Goal: Task Accomplishment & Management: Manage account settings

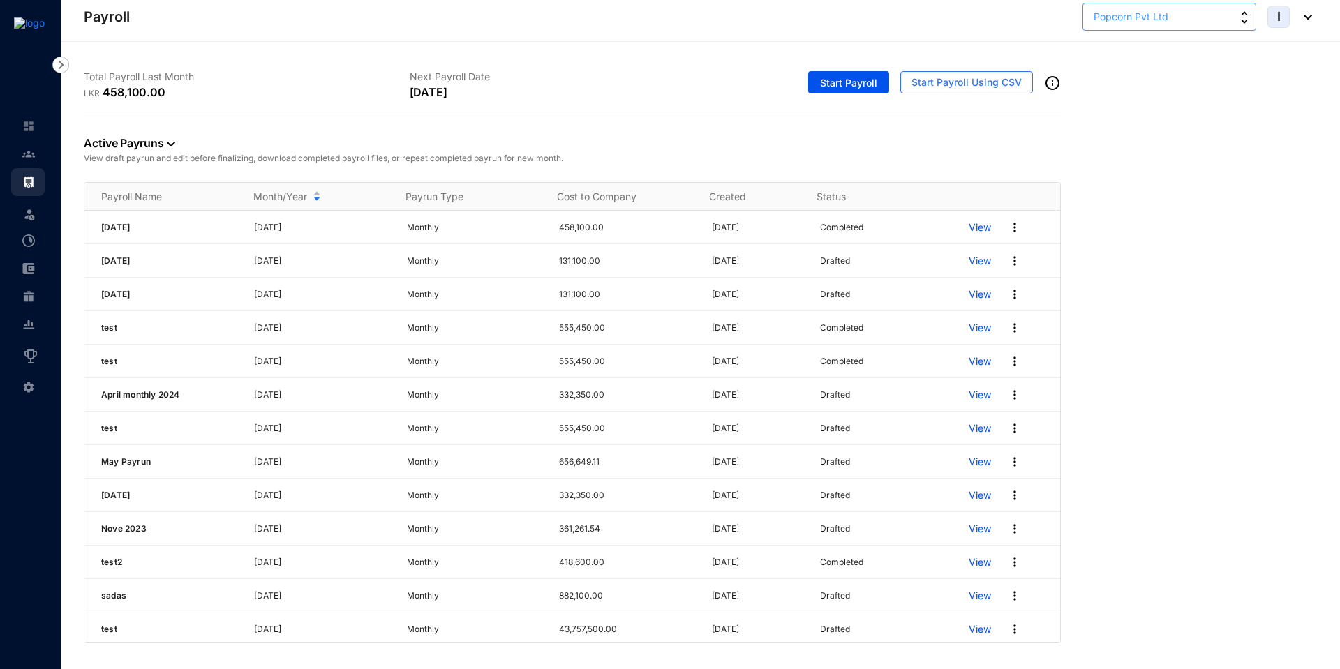
click at [1151, 20] on span "Popcorn Pvt Ltd" at bounding box center [1130, 16] width 75 height 15
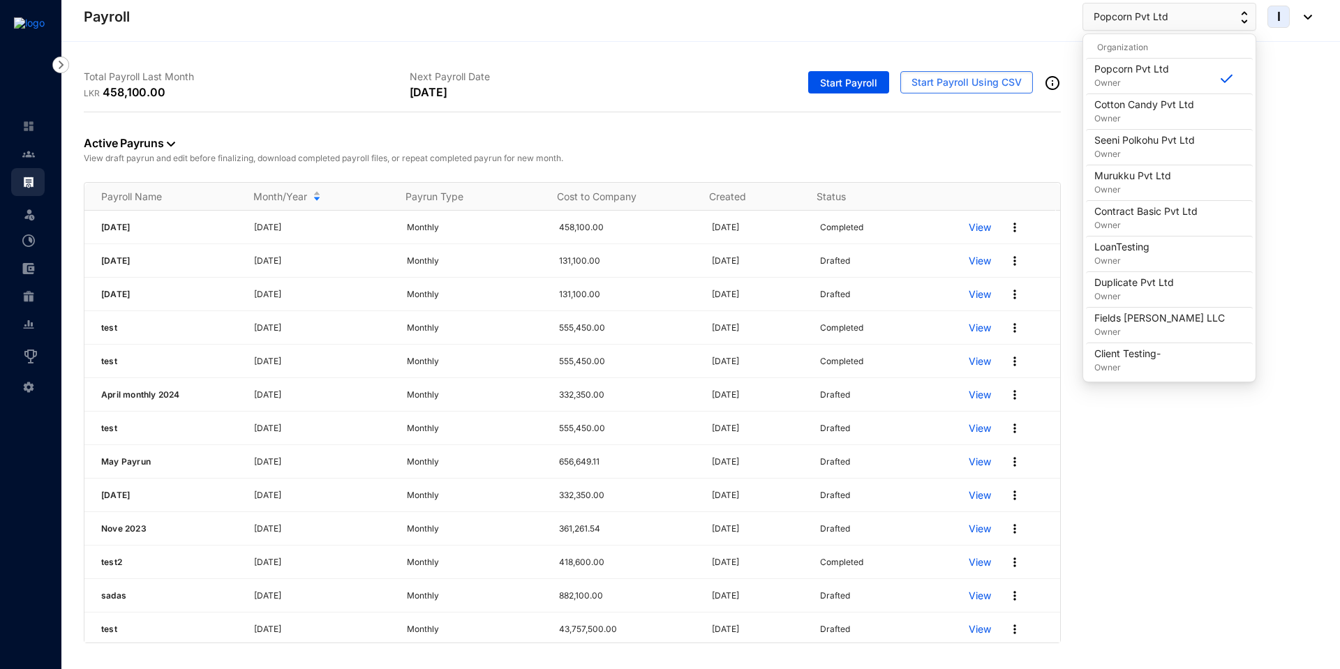
click at [1011, 184] on th at bounding box center [1001, 197] width 107 height 28
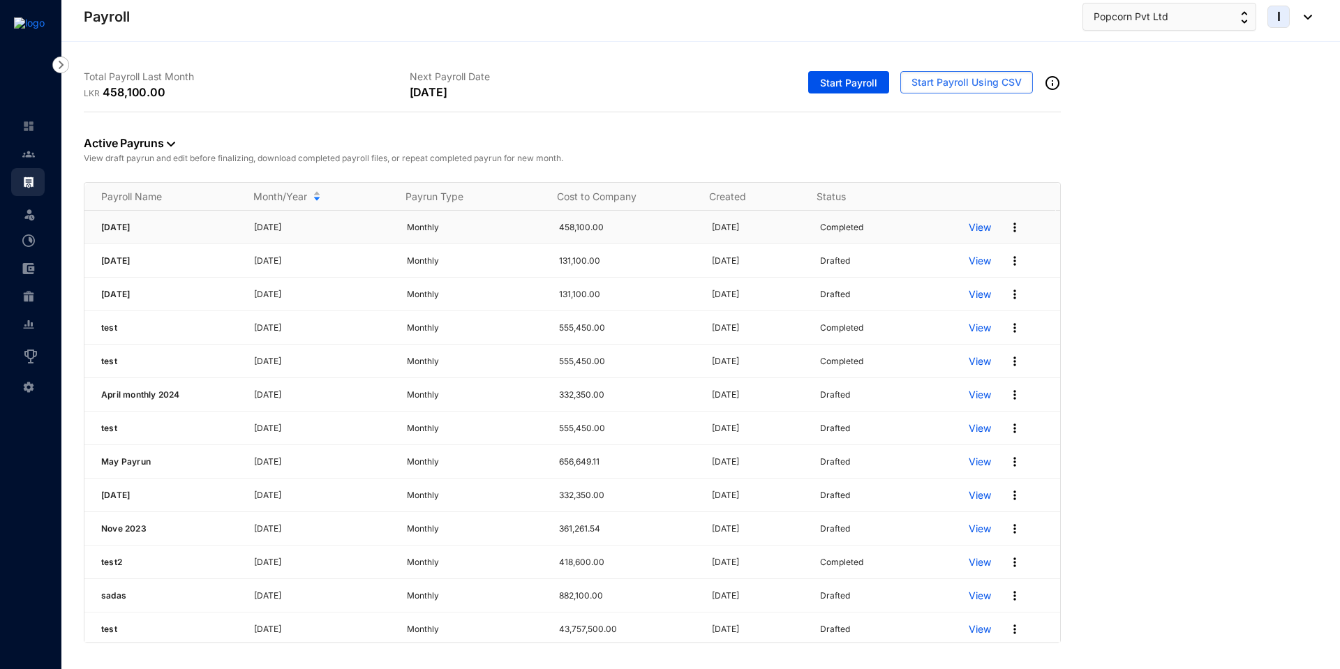
click at [1008, 229] on img at bounding box center [1015, 227] width 14 height 14
click at [936, 316] on p "Archive Pay Run" at bounding box center [951, 319] width 98 height 24
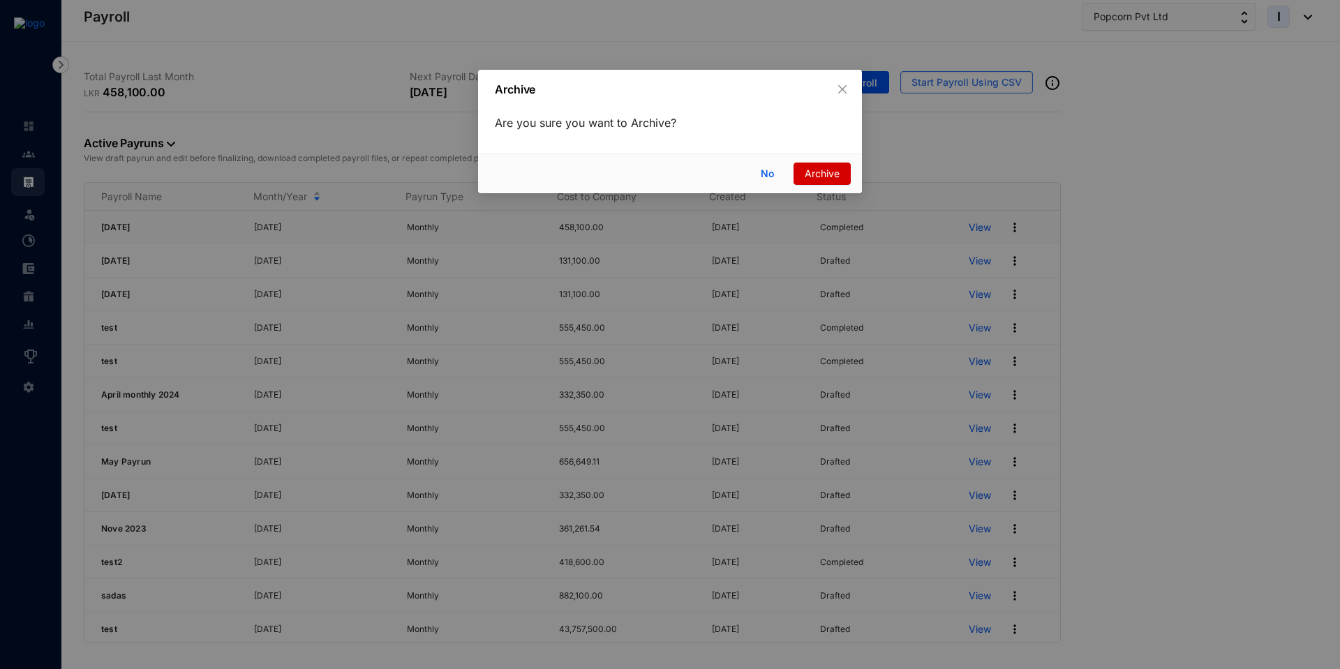
click at [824, 179] on span "Archive" at bounding box center [821, 173] width 35 height 15
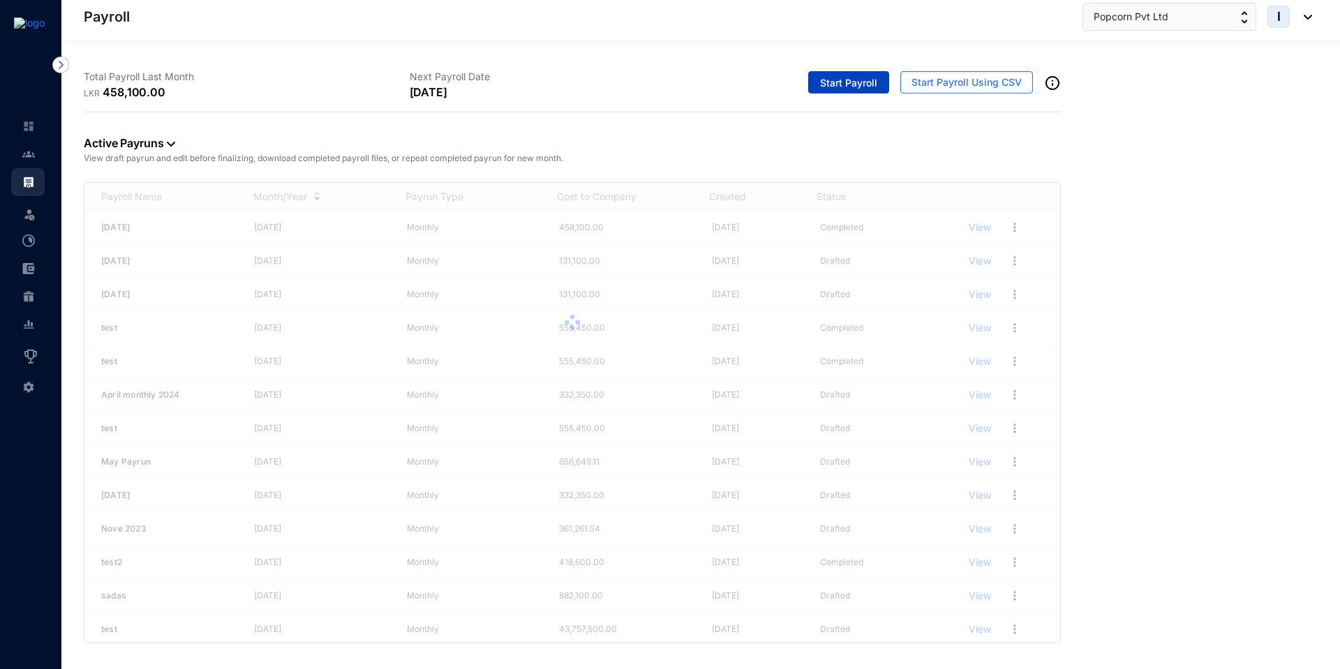
click at [844, 86] on span "Start Payroll" at bounding box center [848, 83] width 57 height 14
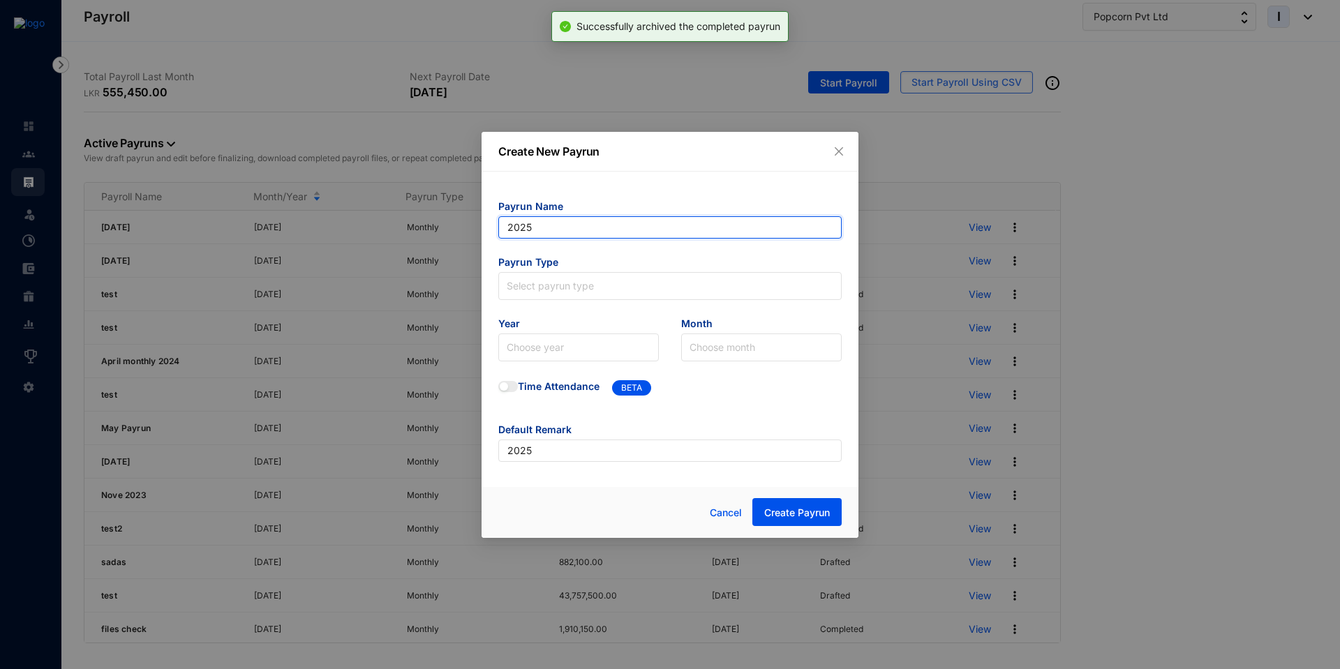
click at [559, 230] on input "2025" at bounding box center [669, 227] width 343 height 22
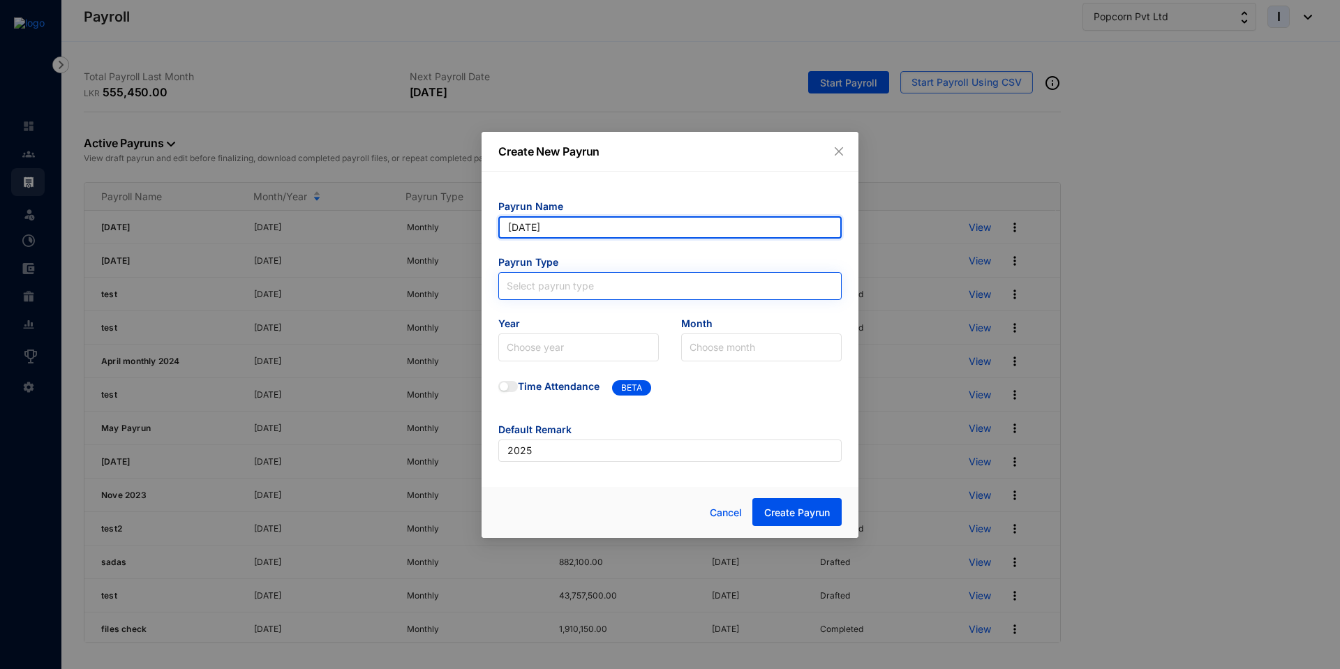
type input "[DATE]"
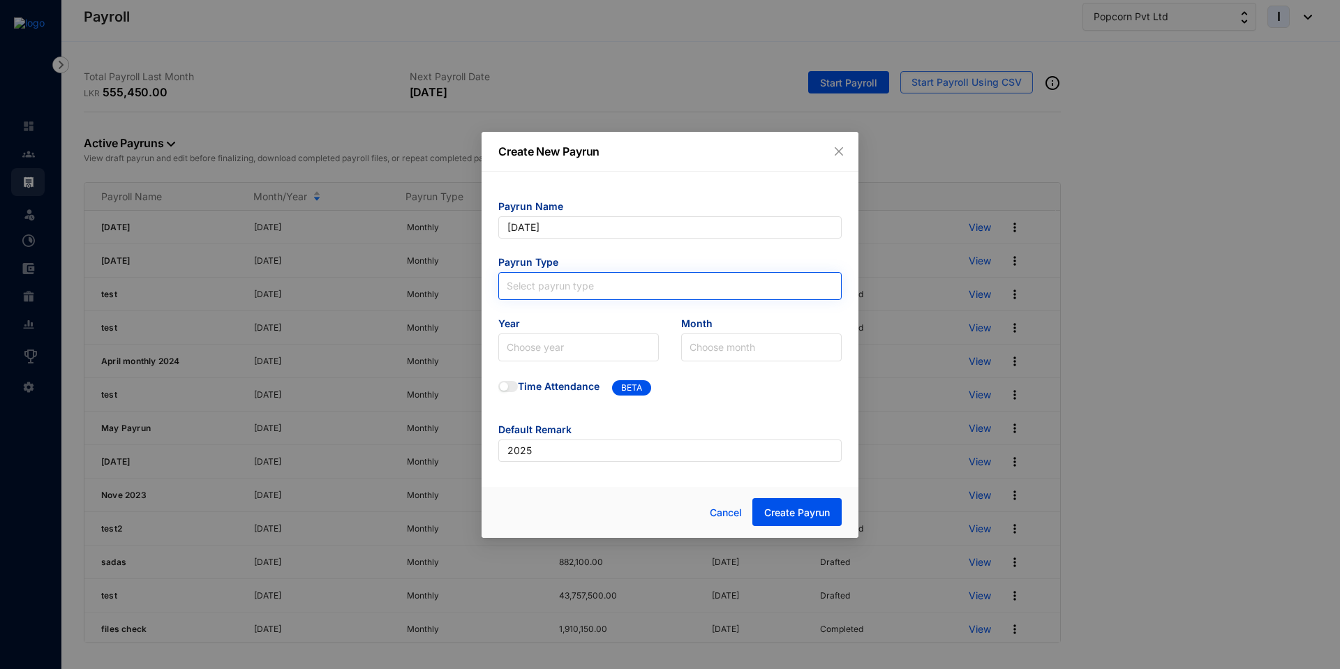
type input "[DATE]"
click at [522, 293] on input "search" at bounding box center [670, 283] width 327 height 21
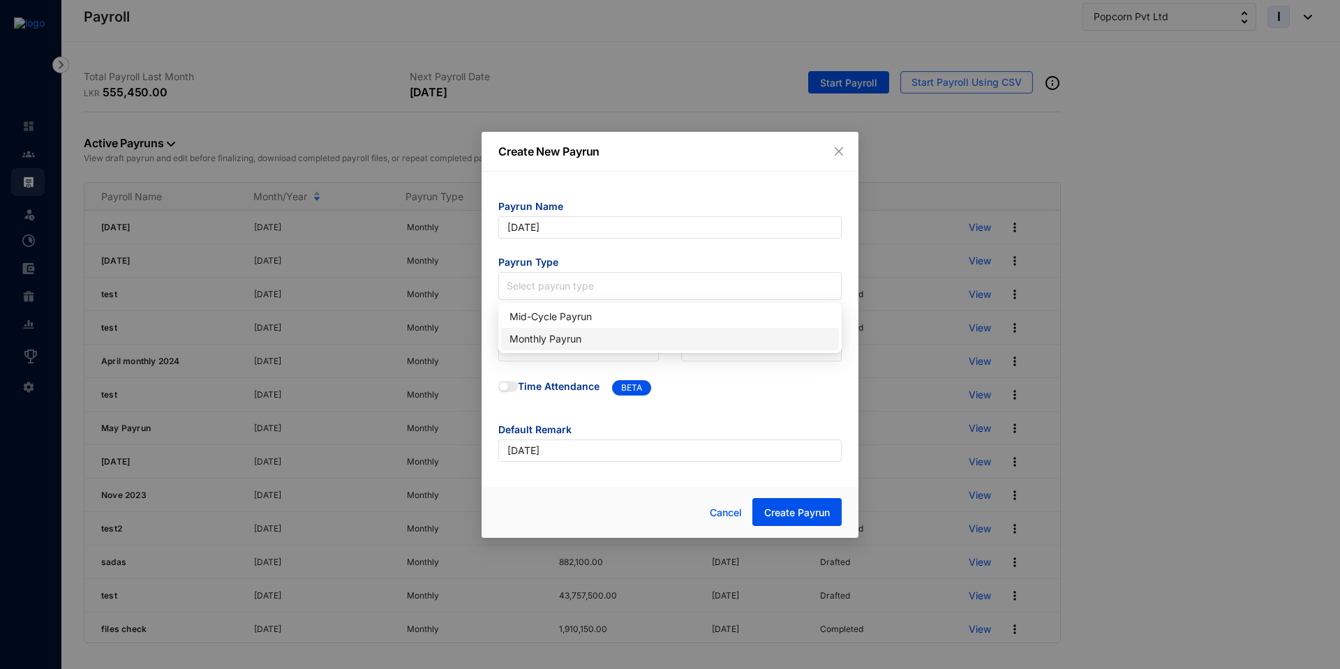
click at [528, 338] on div "Monthly Payrun" at bounding box center [669, 338] width 321 height 15
click at [528, 339] on input "search" at bounding box center [579, 347] width 144 height 27
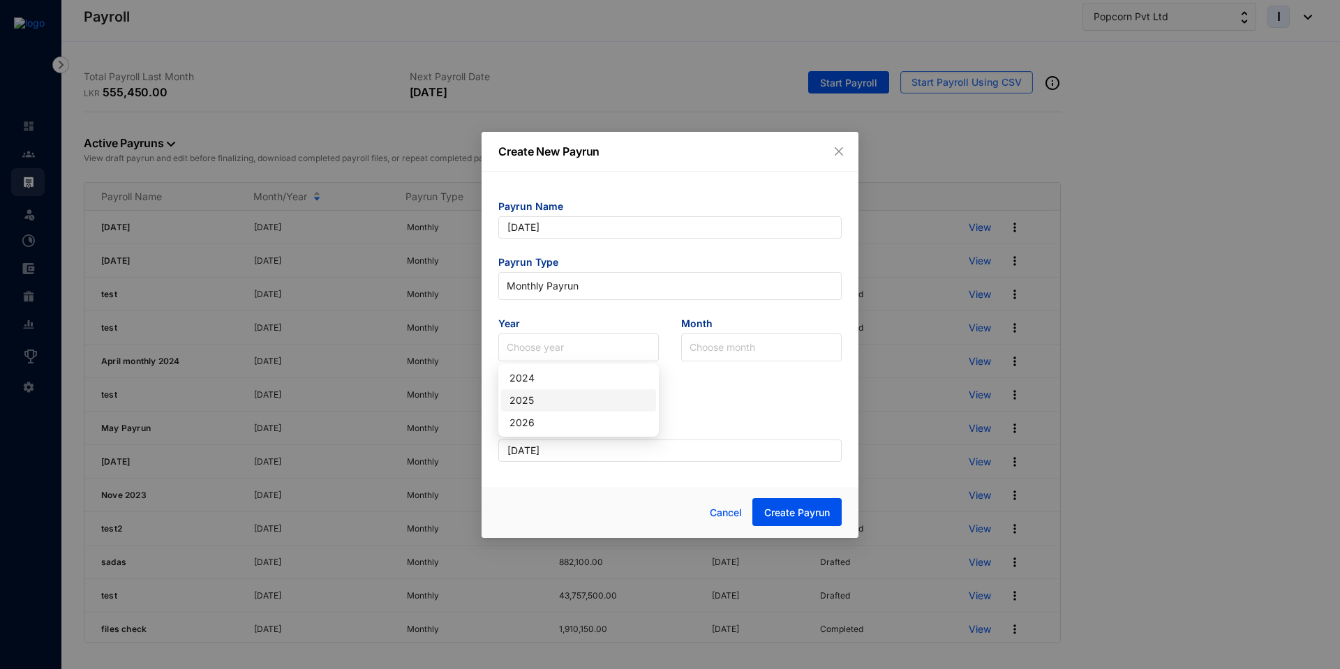
click at [542, 403] on div "2025" at bounding box center [578, 400] width 138 height 15
click at [720, 342] on input "search" at bounding box center [761, 347] width 144 height 27
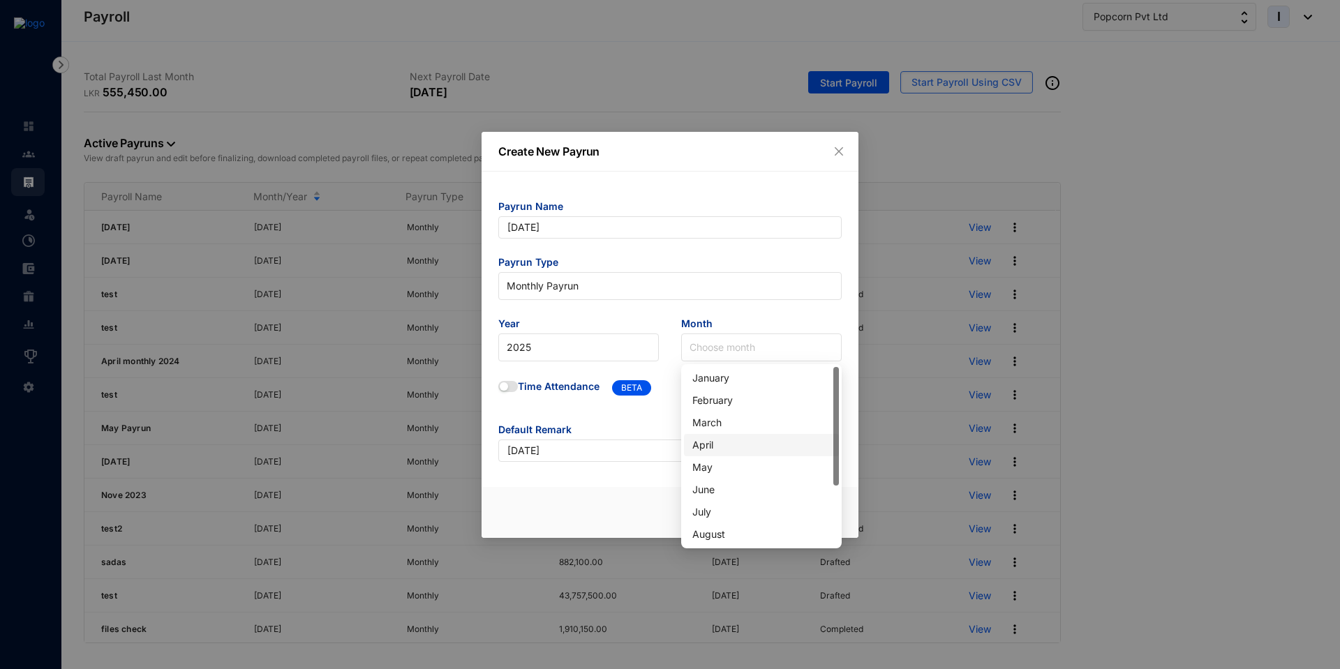
click at [734, 442] on div "April" at bounding box center [761, 444] width 138 height 15
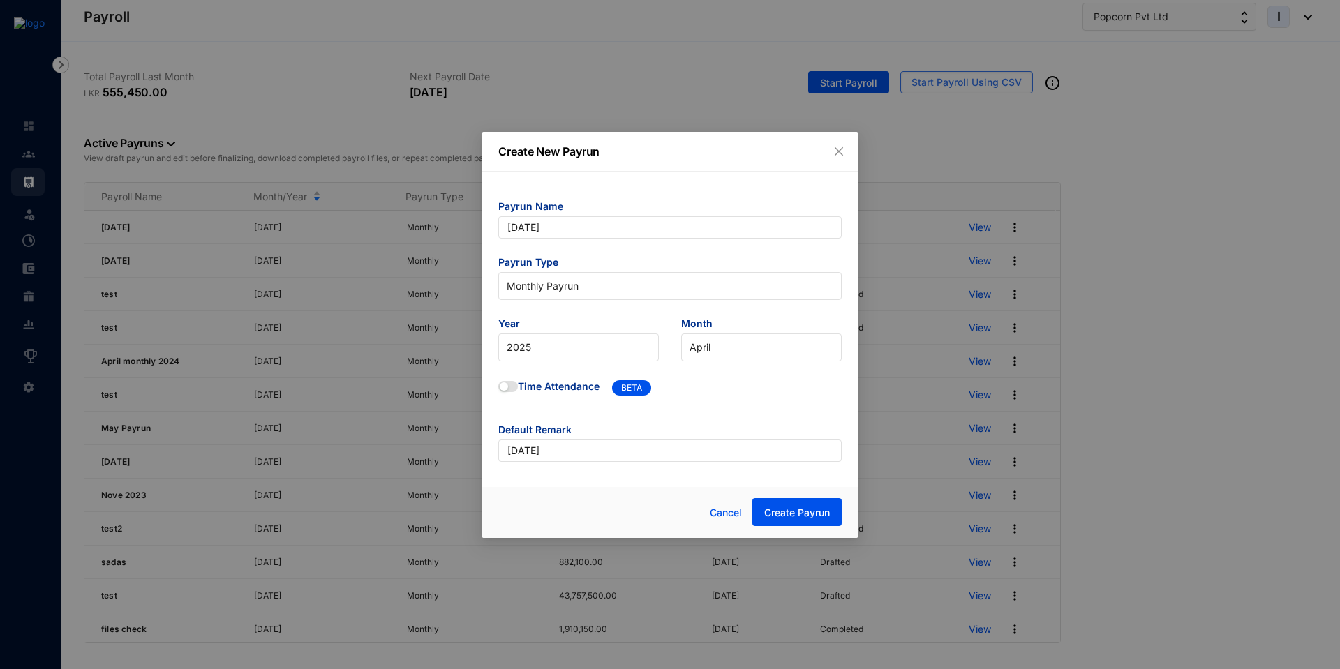
click at [776, 430] on span "Default Remark" at bounding box center [669, 431] width 343 height 17
click at [784, 507] on span "Create Payrun" at bounding box center [797, 513] width 66 height 14
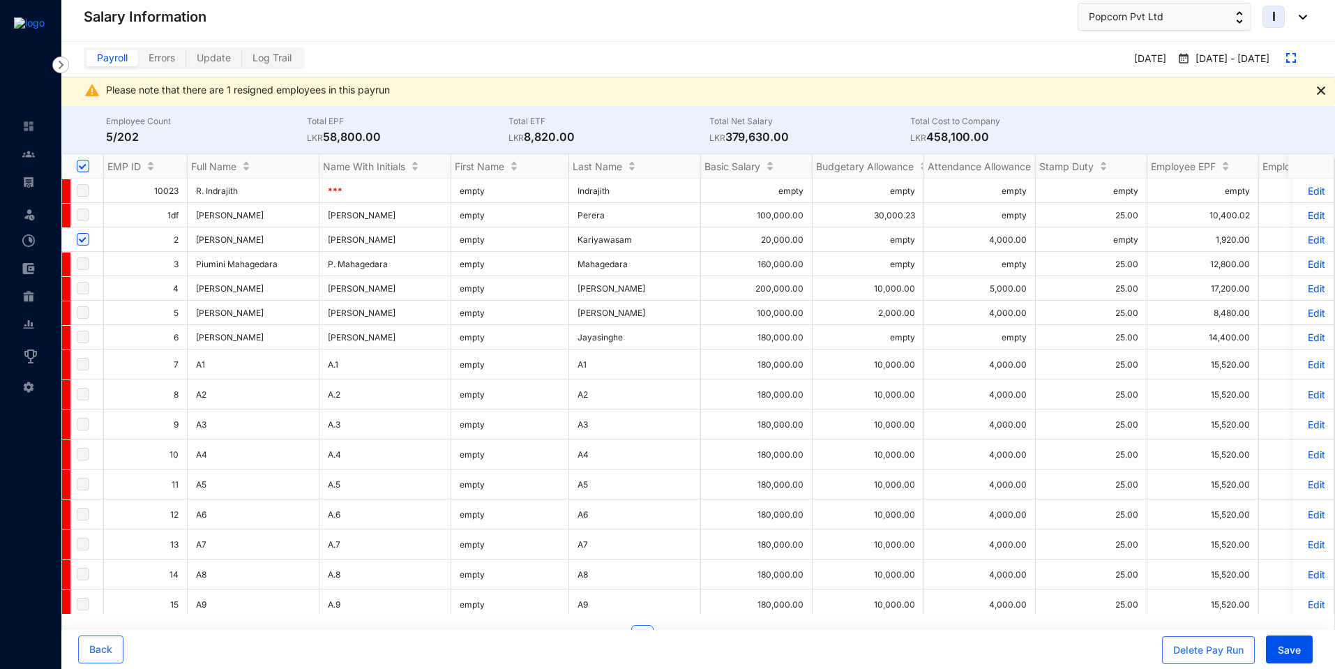
click at [1310, 237] on p "Edit" at bounding box center [1313, 240] width 24 height 12
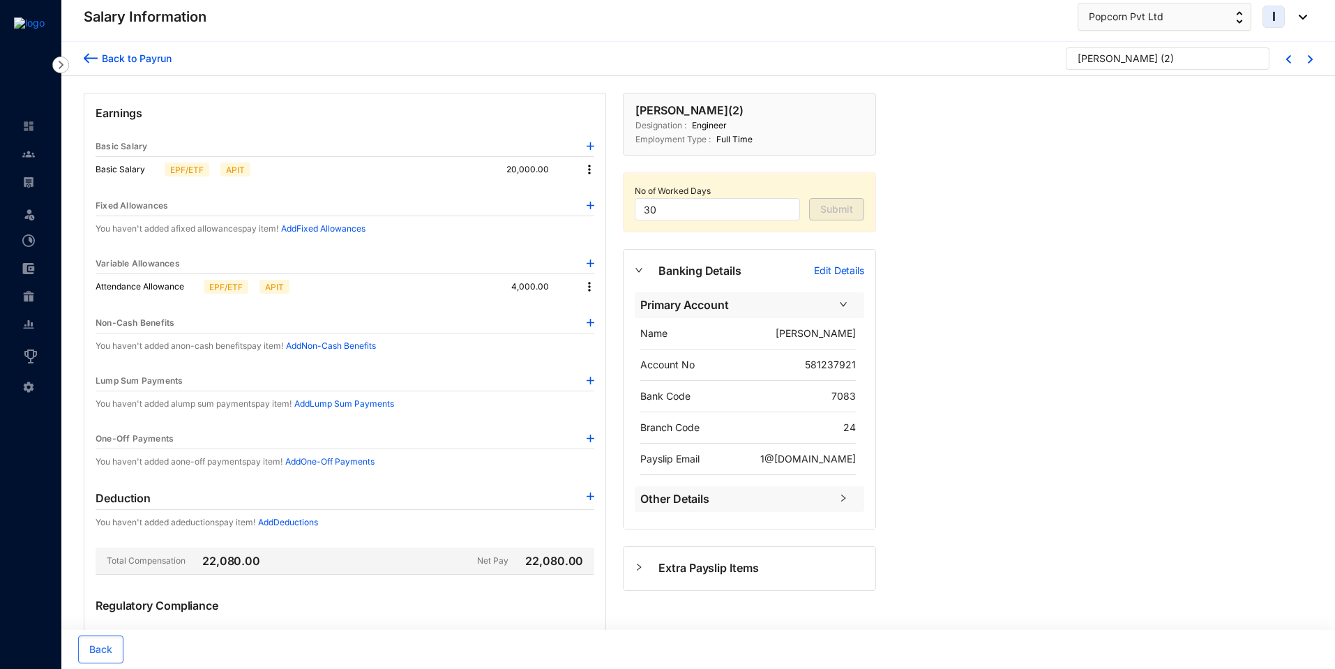
click at [588, 166] on img at bounding box center [590, 170] width 14 height 14
click at [595, 195] on span "Edit" at bounding box center [602, 193] width 17 height 15
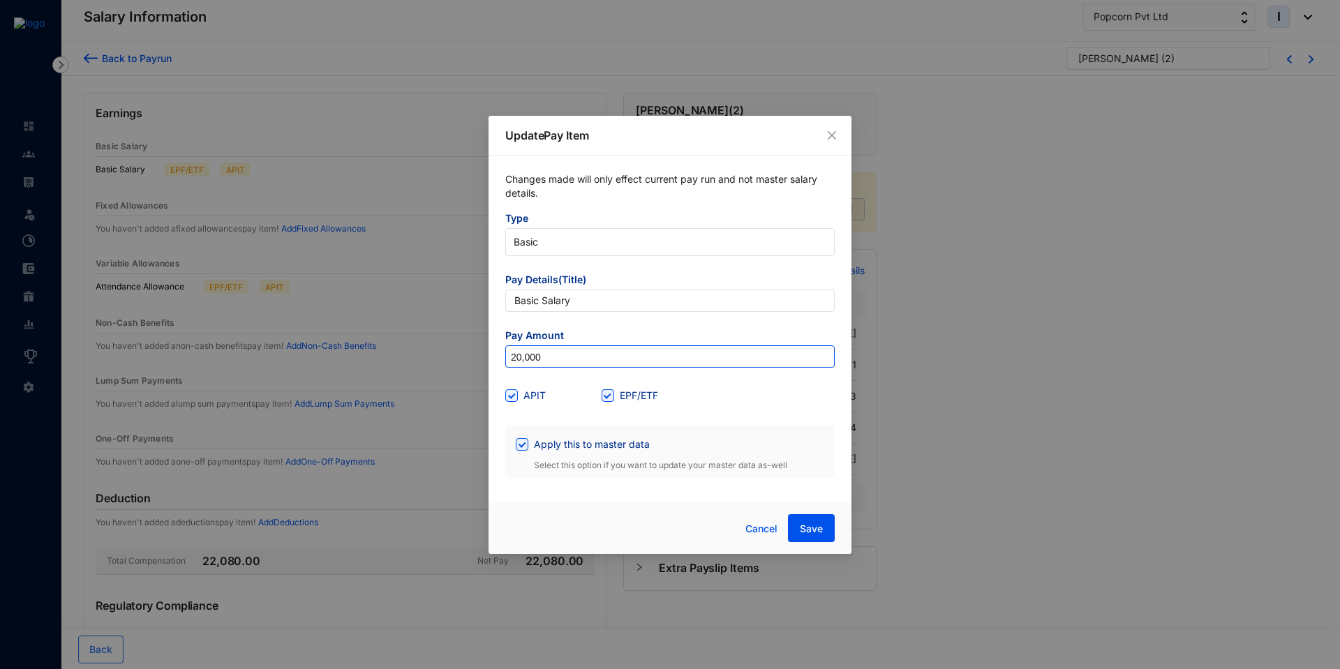
click at [553, 360] on input "20,000" at bounding box center [670, 357] width 328 height 22
type input "200,000"
click at [811, 527] on span "Save" at bounding box center [811, 529] width 23 height 14
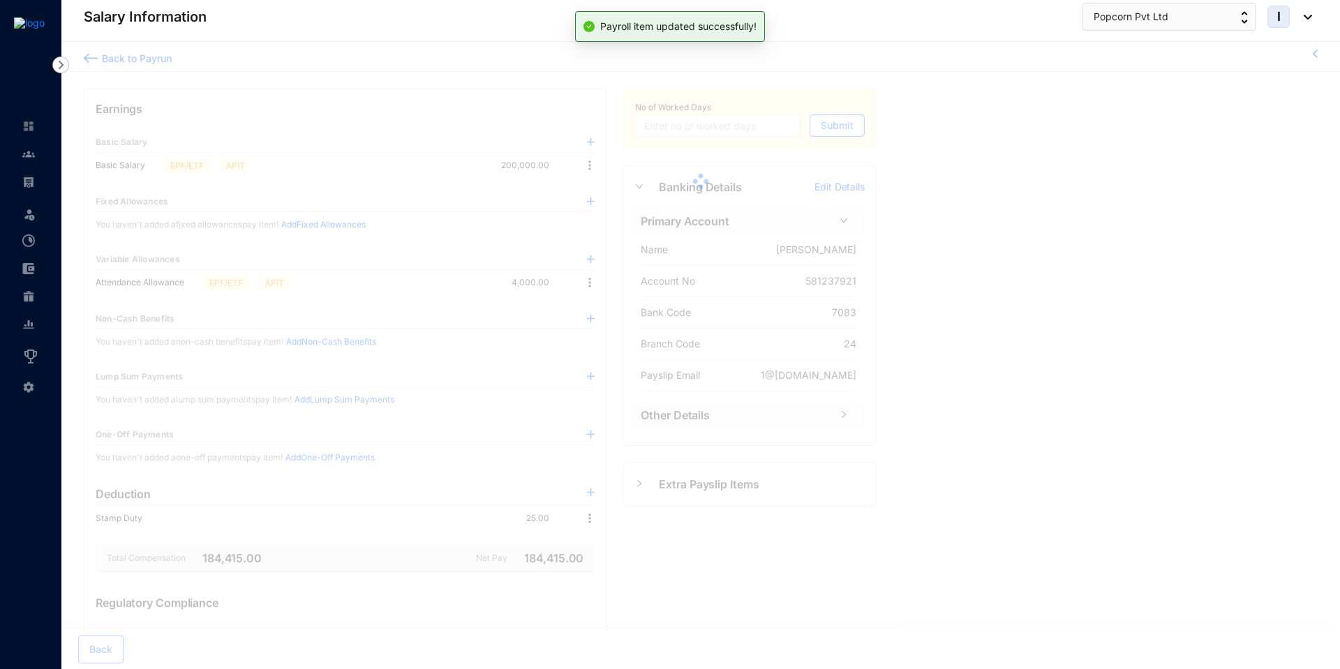
type input "30"
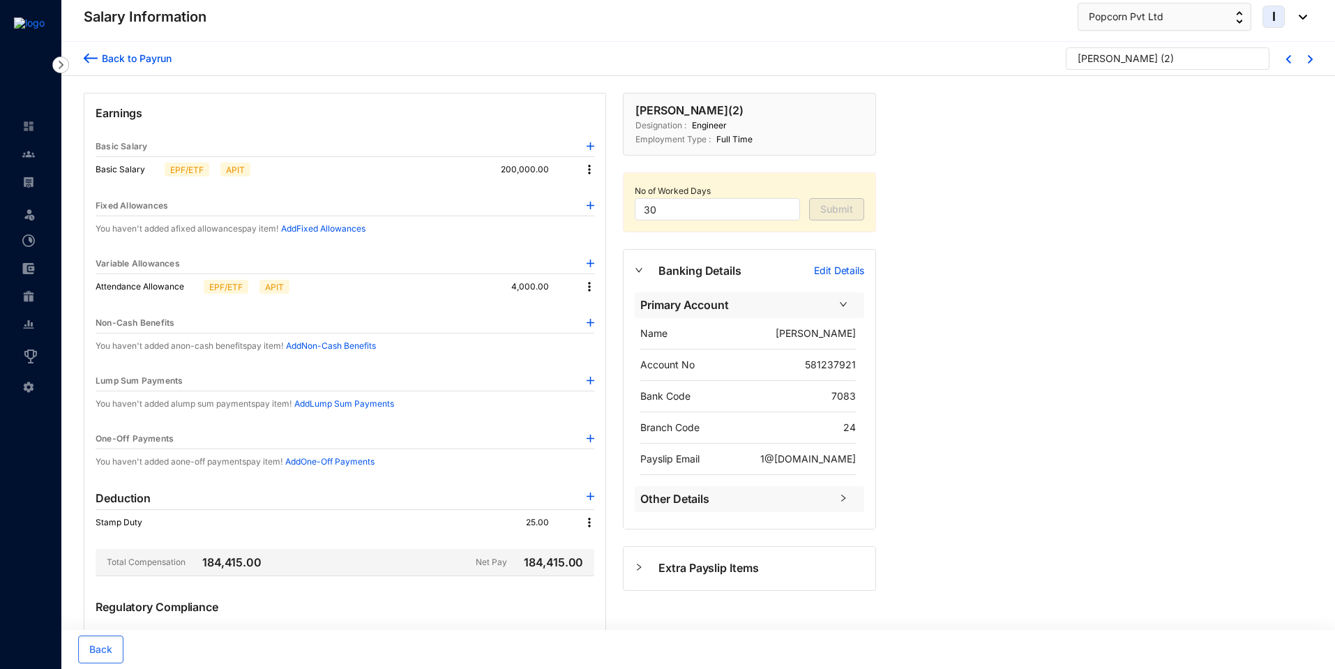
click at [591, 164] on img at bounding box center [590, 170] width 14 height 14
click at [592, 202] on li "Edit" at bounding box center [602, 193] width 34 height 22
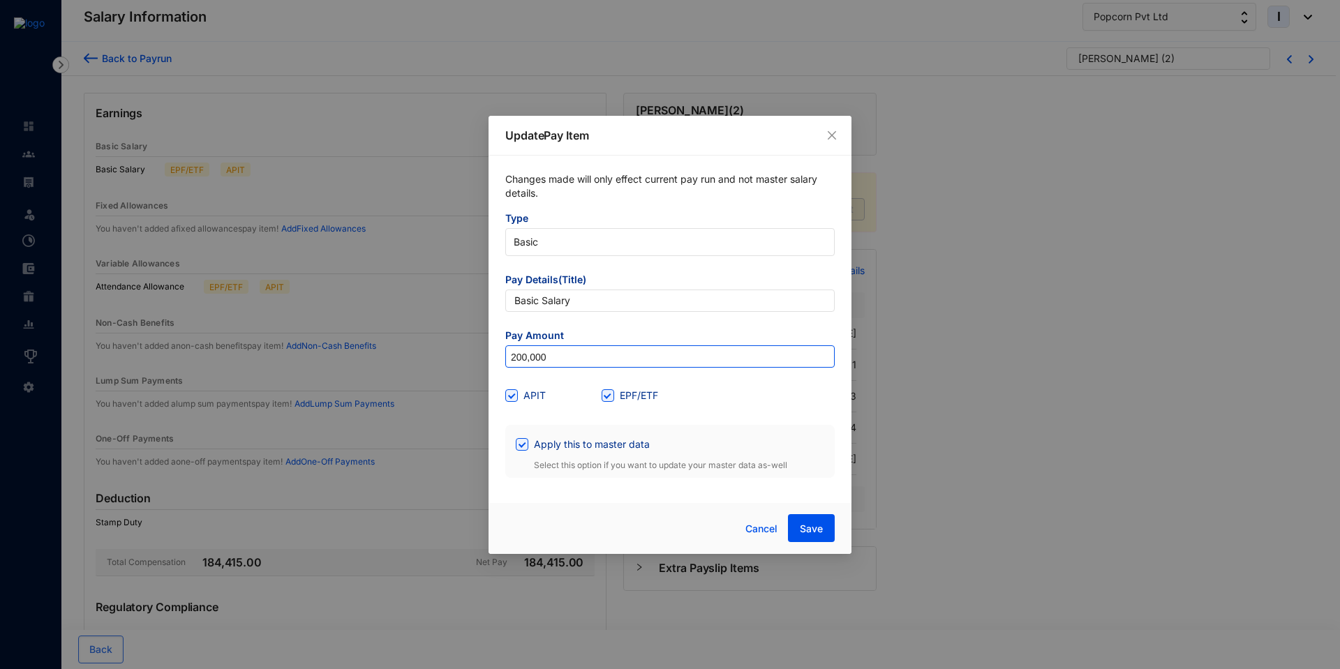
click at [522, 360] on input "200,000" at bounding box center [670, 357] width 328 height 22
type input "220,000"
click at [814, 526] on span "Save" at bounding box center [811, 529] width 23 height 14
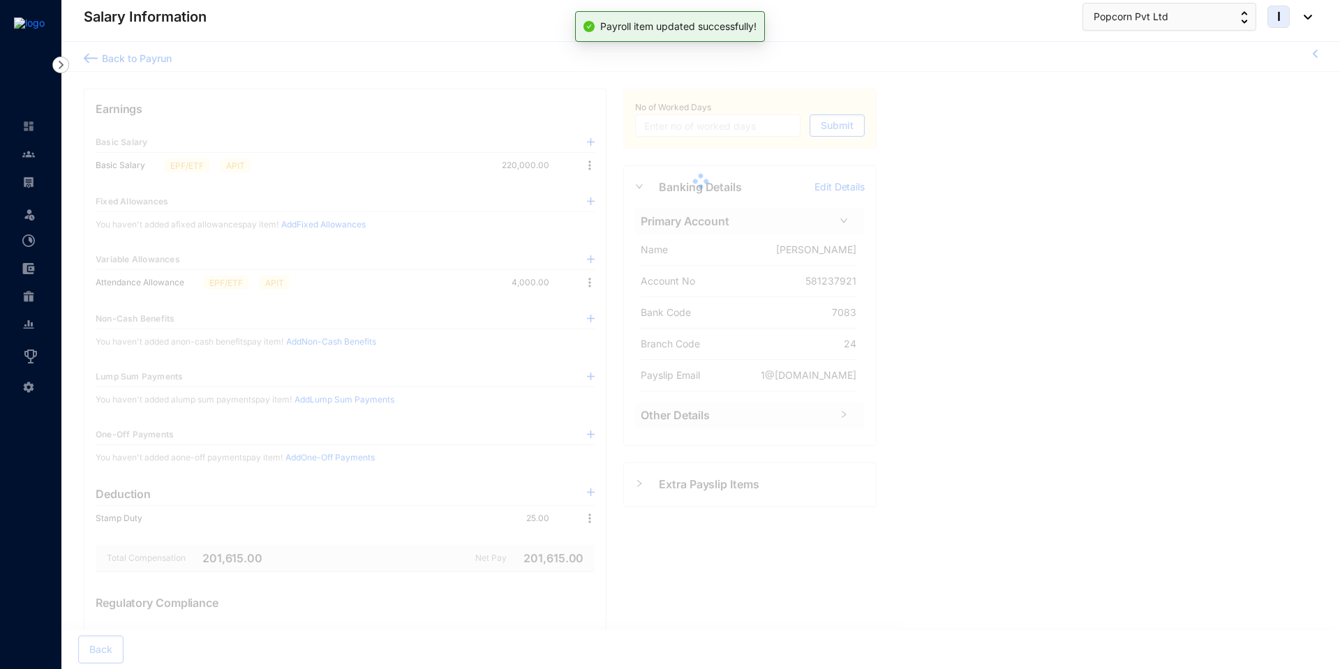
type input "30"
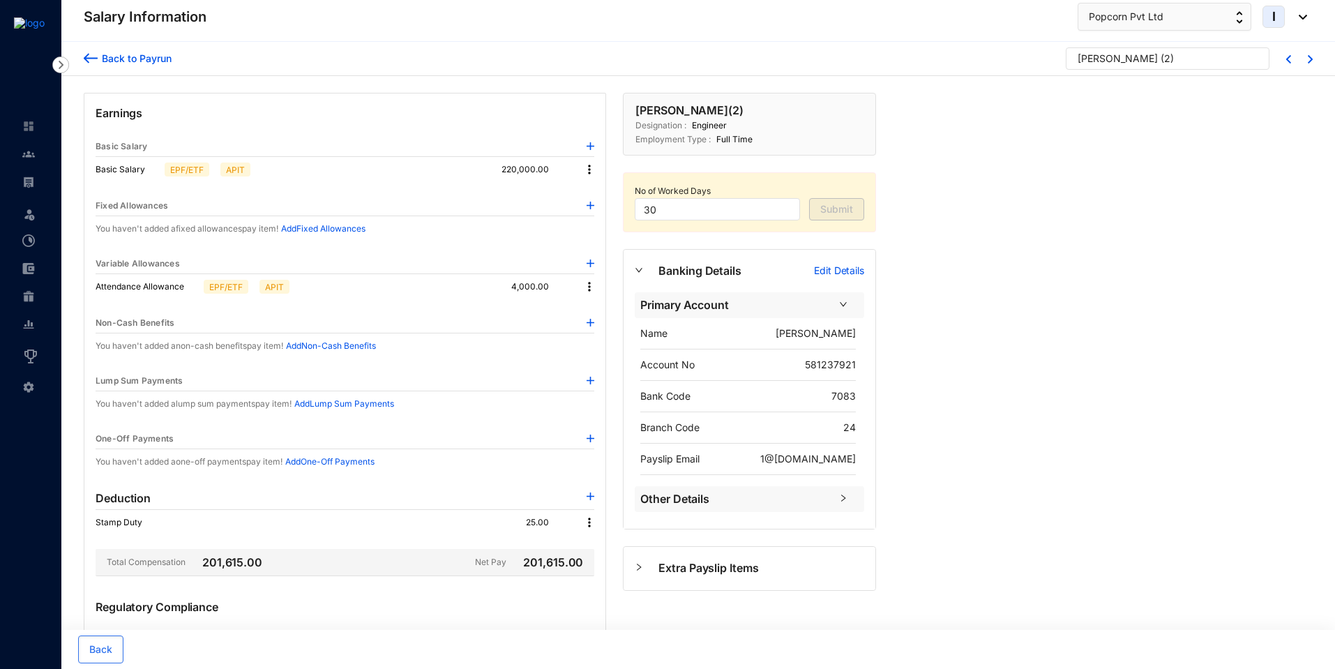
scroll to position [189, 0]
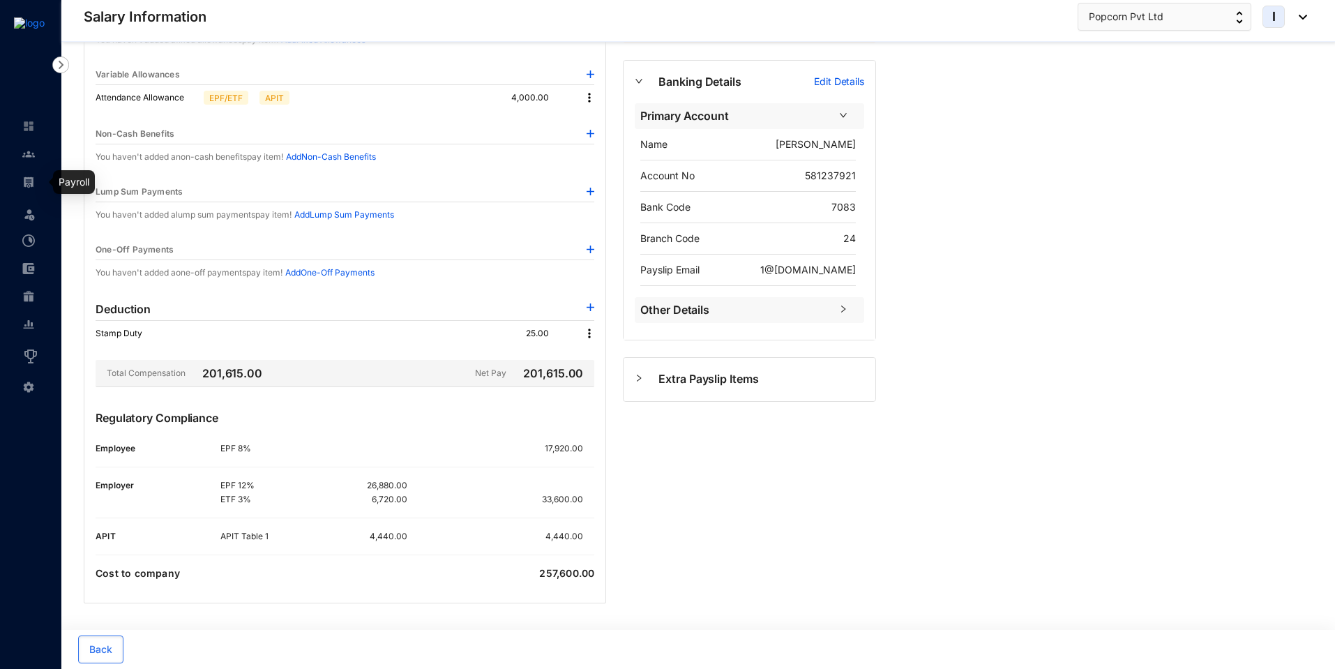
click at [32, 178] on img at bounding box center [28, 182] width 13 height 13
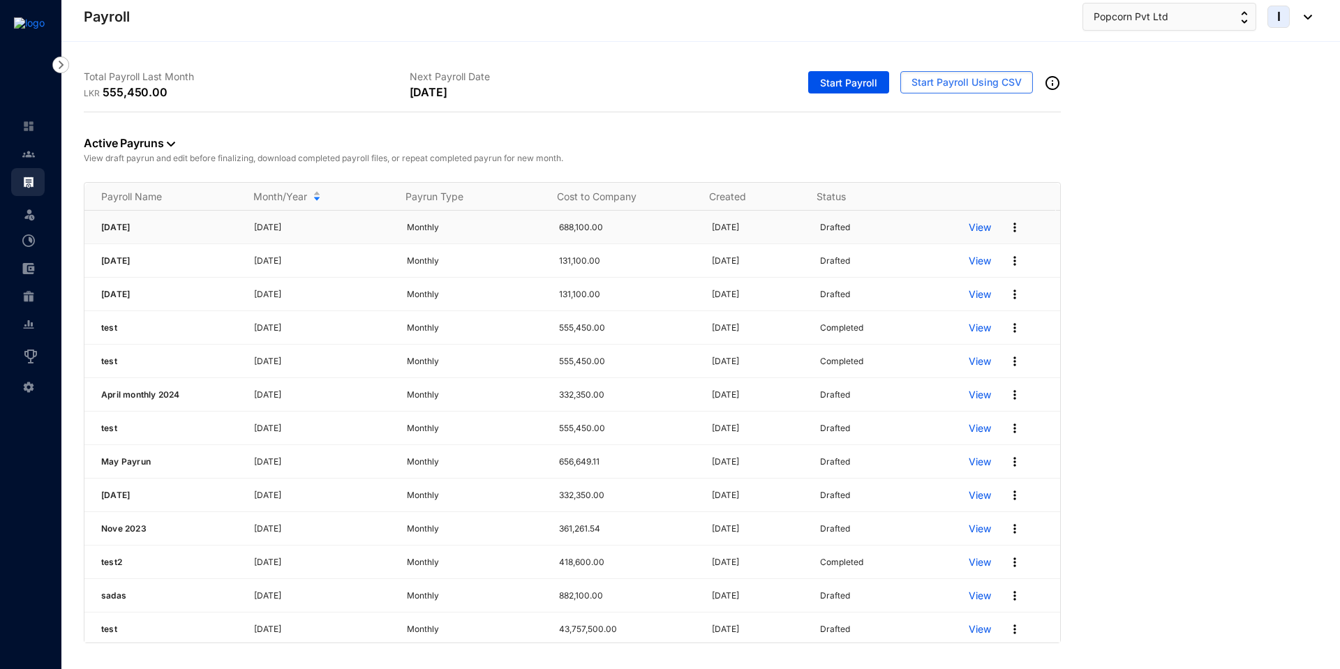
click at [1008, 229] on img at bounding box center [1015, 227] width 14 height 14
click at [944, 260] on p "Delete" at bounding box center [951, 256] width 98 height 24
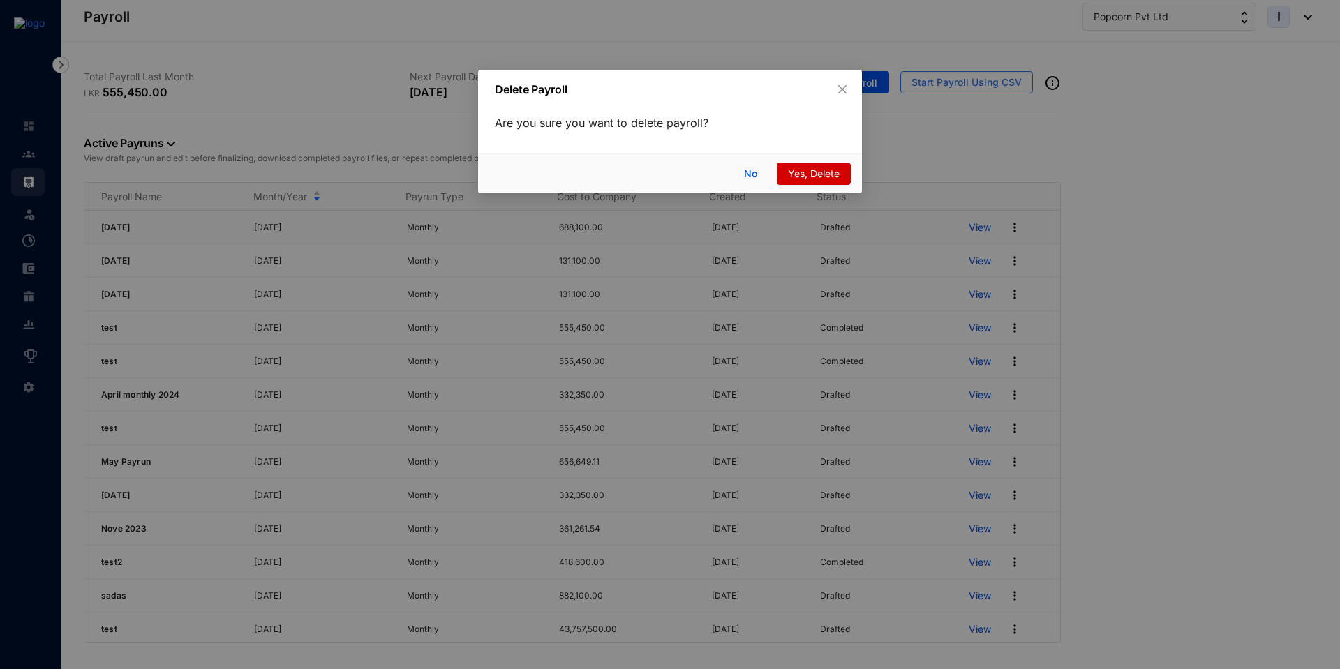
click at [812, 180] on span "Yes, Delete" at bounding box center [814, 173] width 52 height 15
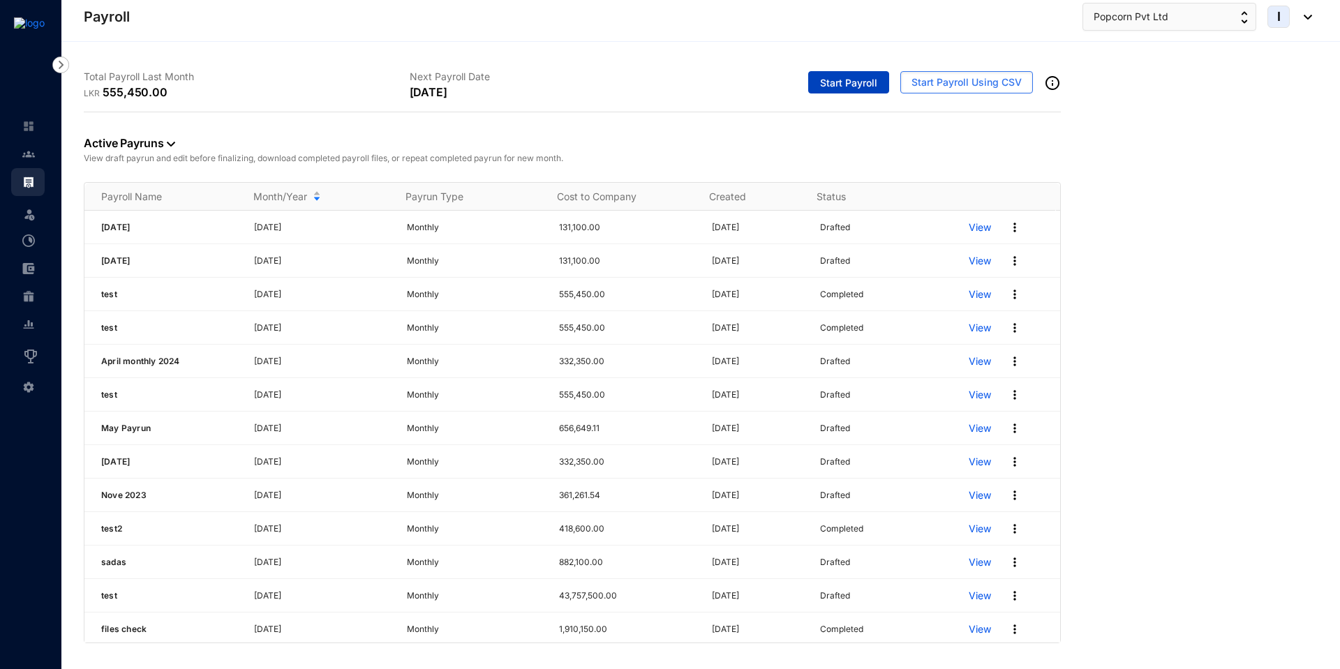
click at [835, 84] on span "Start Payroll" at bounding box center [848, 83] width 57 height 14
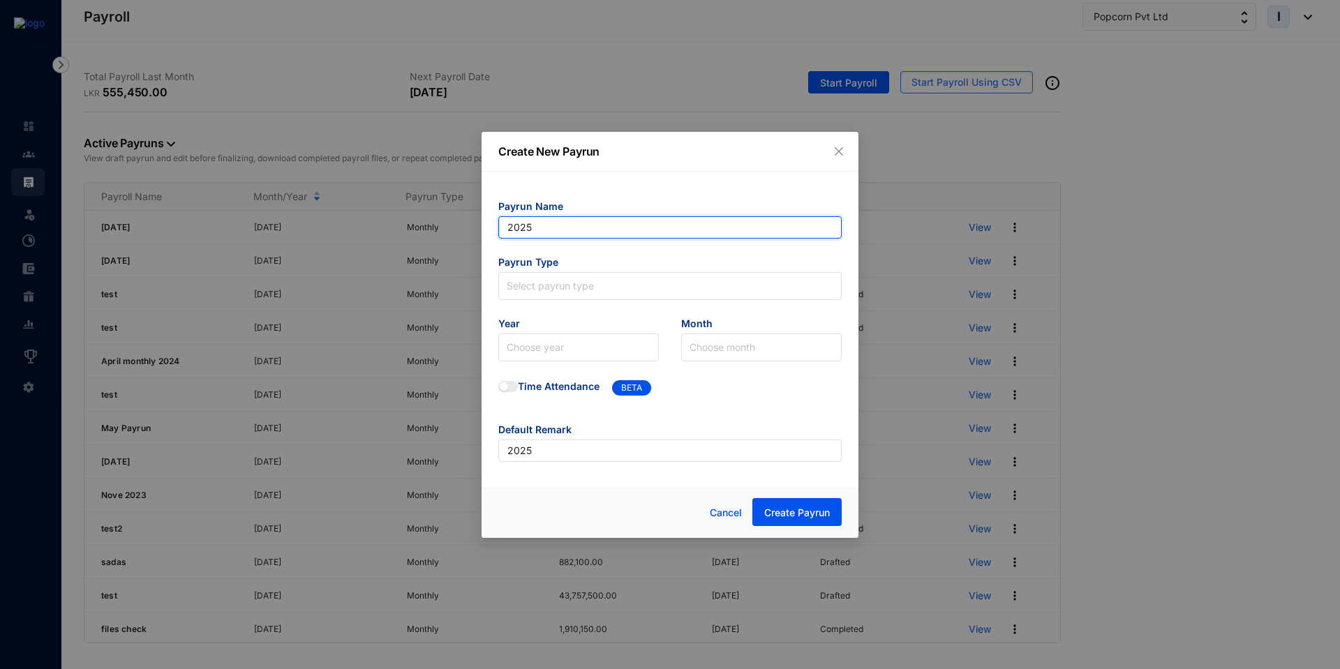
click at [551, 229] on input "2025" at bounding box center [669, 227] width 343 height 22
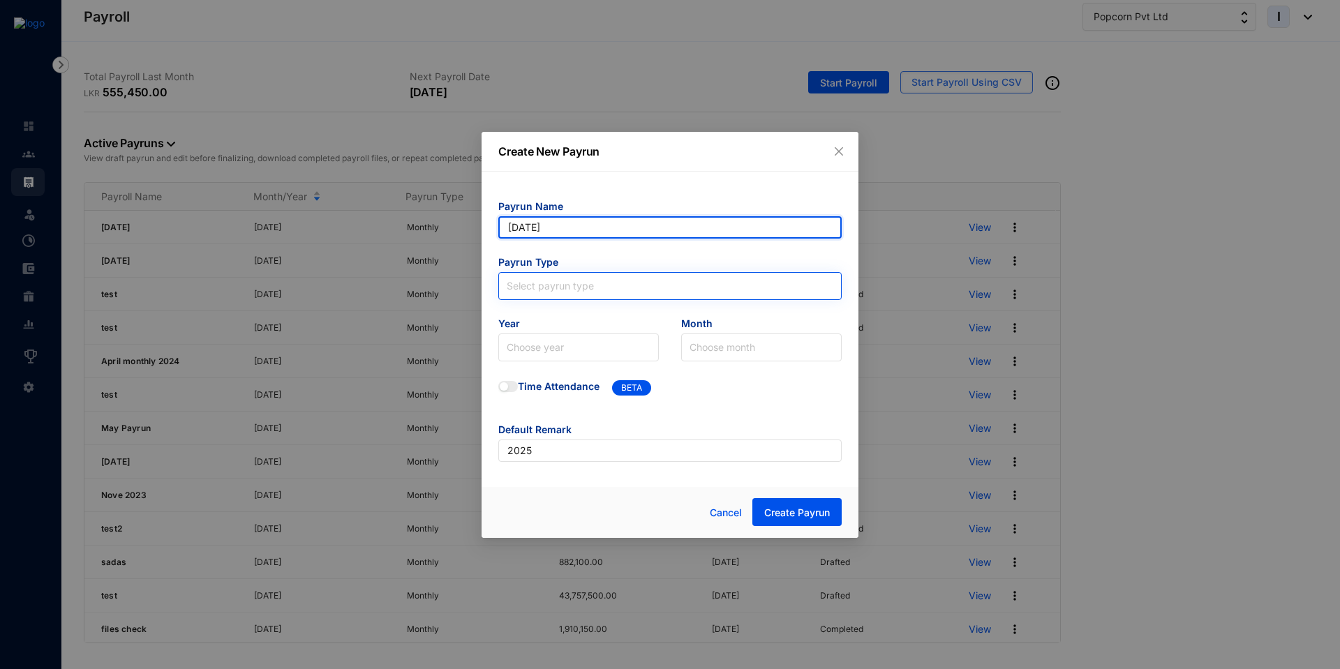
type input "[DATE]"
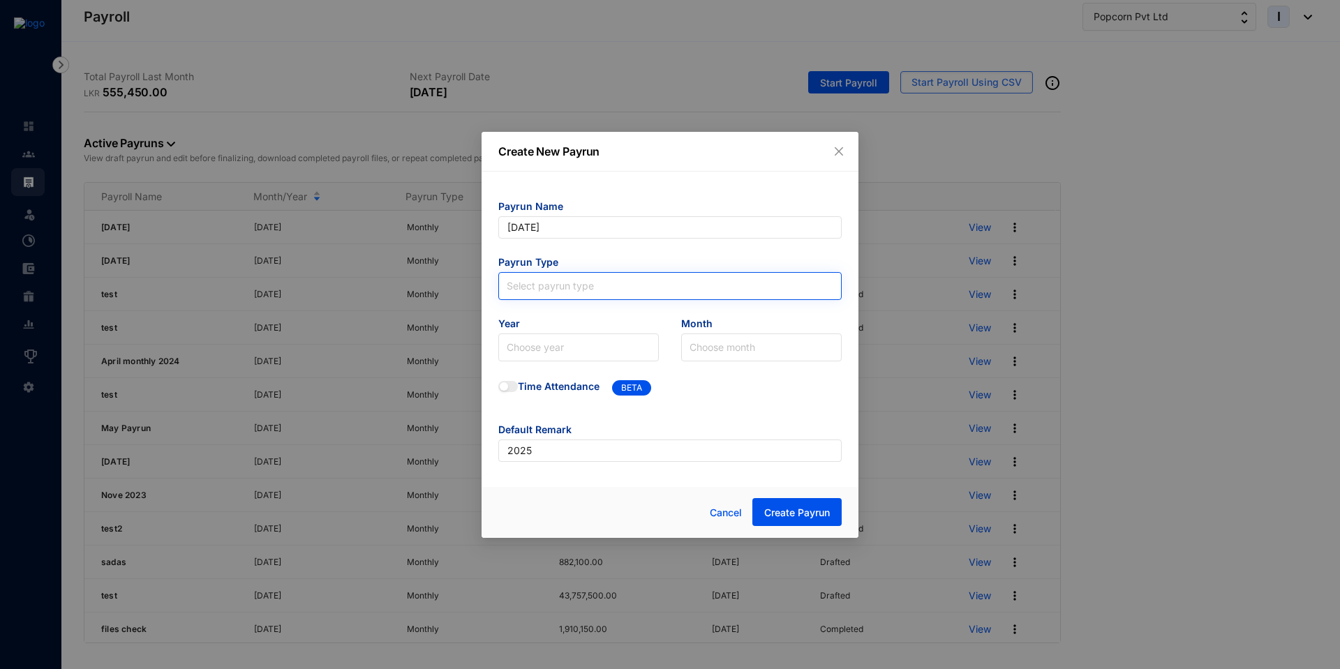
type input "[DATE]"
click at [533, 291] on input "search" at bounding box center [670, 283] width 327 height 21
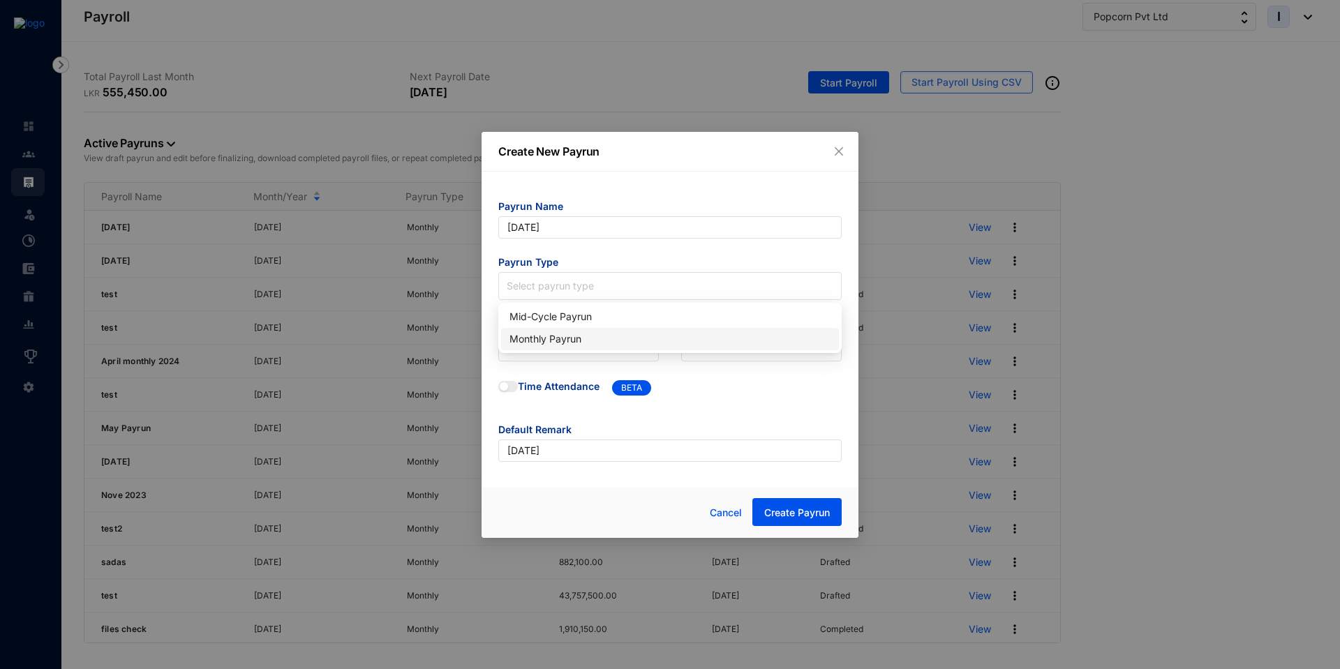
click at [529, 334] on div "Monthly Payrun" at bounding box center [669, 338] width 321 height 15
click at [534, 361] on form "Payrun Name [DATE] Payrun Type Monthly Payrun Monthly Payrun Year Choose year M…" at bounding box center [669, 331] width 343 height 262
click at [527, 354] on input "search" at bounding box center [579, 347] width 144 height 27
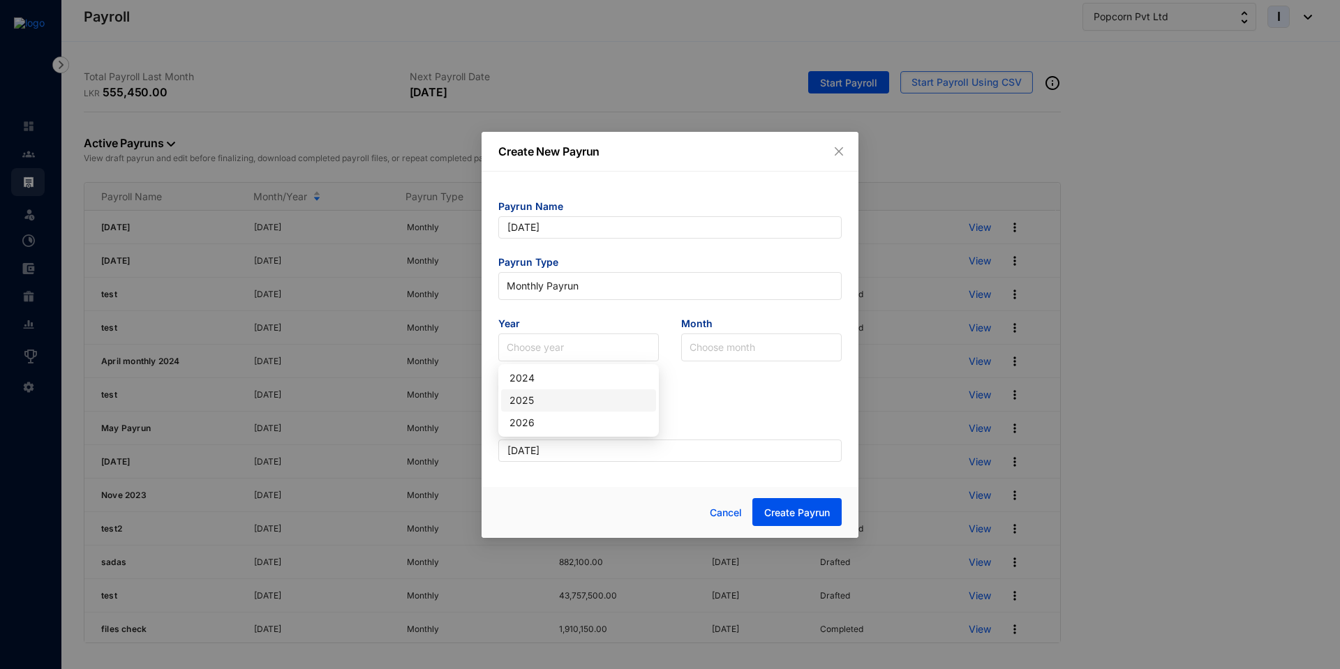
click at [535, 398] on div "2025" at bounding box center [578, 400] width 138 height 15
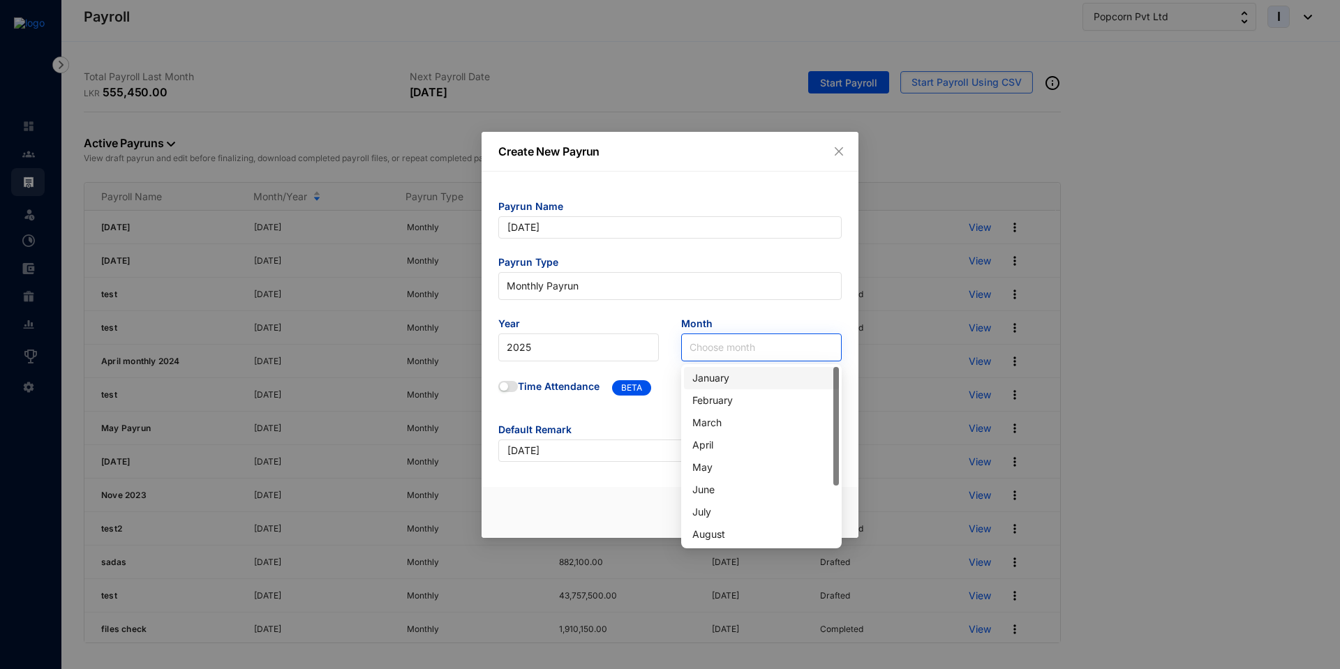
click at [741, 340] on input "search" at bounding box center [761, 347] width 144 height 27
click at [725, 419] on div "March" at bounding box center [761, 422] width 138 height 15
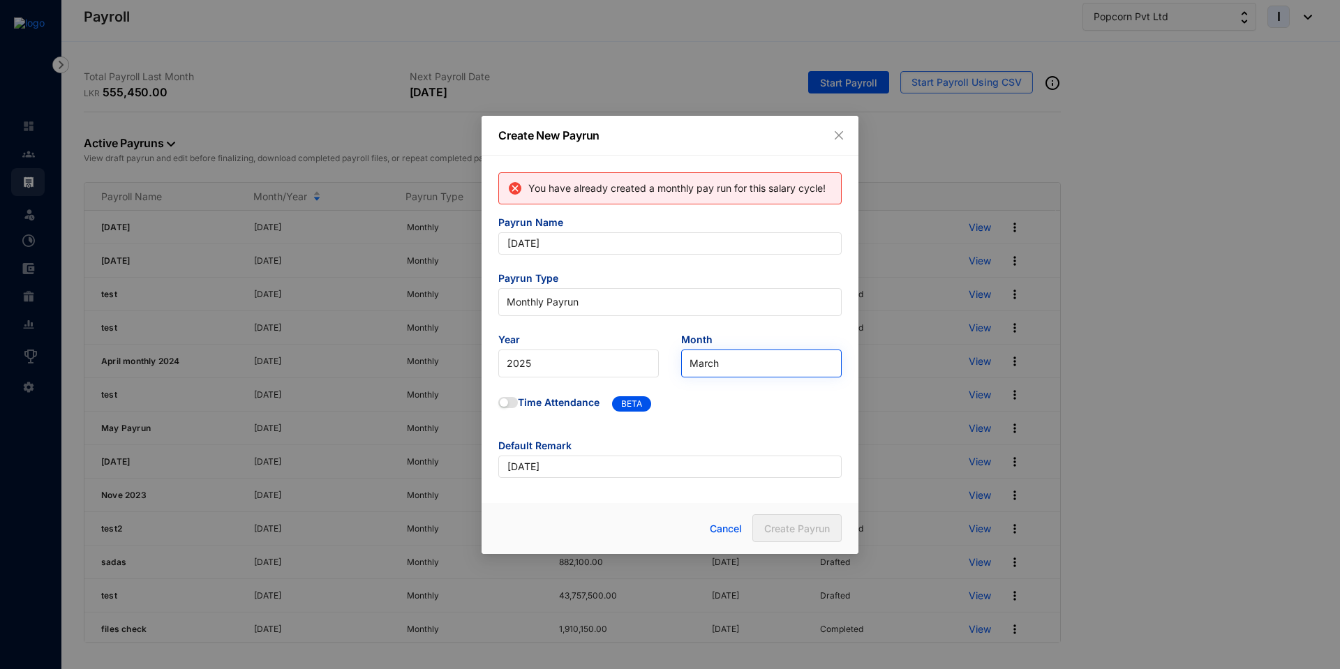
click at [710, 370] on span "March" at bounding box center [761, 363] width 144 height 21
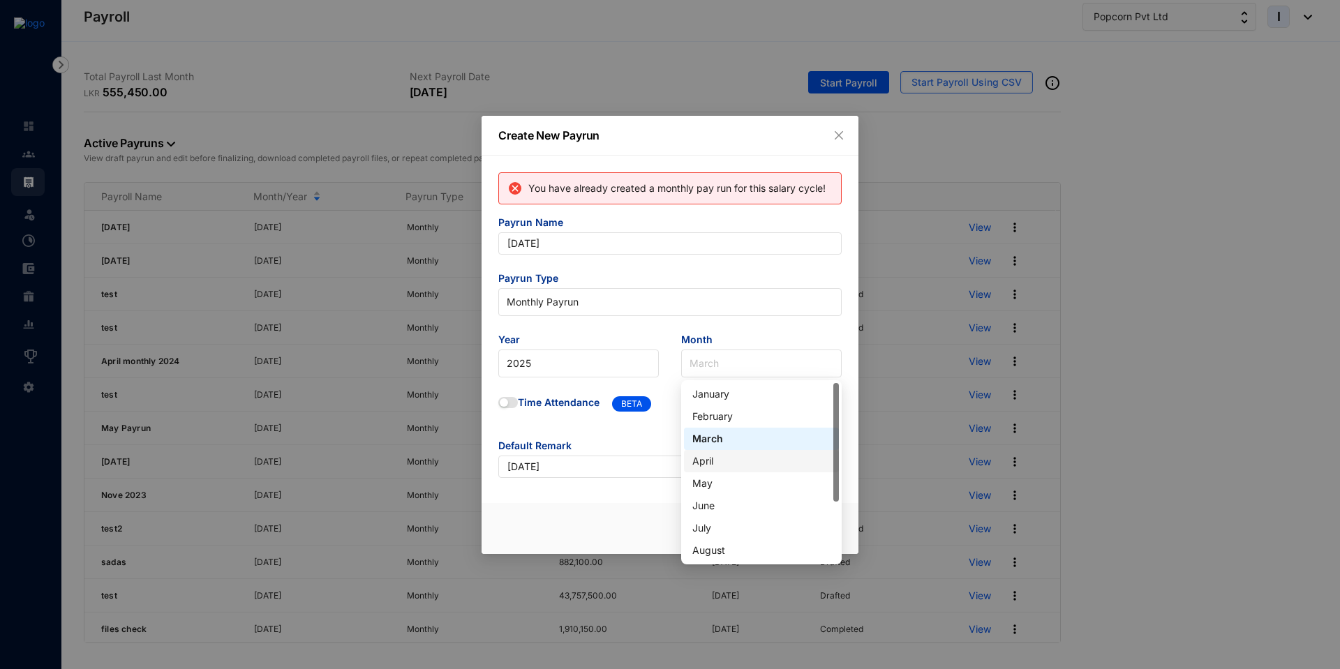
click at [717, 464] on div "April" at bounding box center [761, 461] width 138 height 15
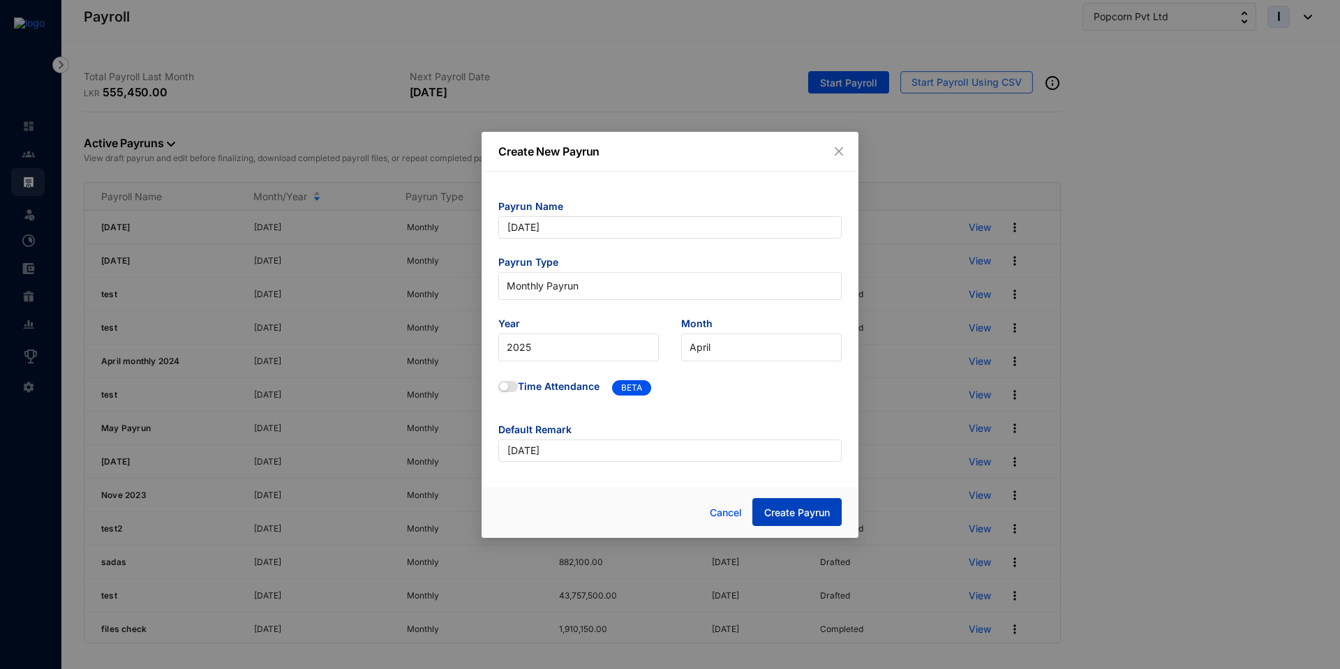
click at [776, 515] on span "Create Payrun" at bounding box center [797, 513] width 66 height 14
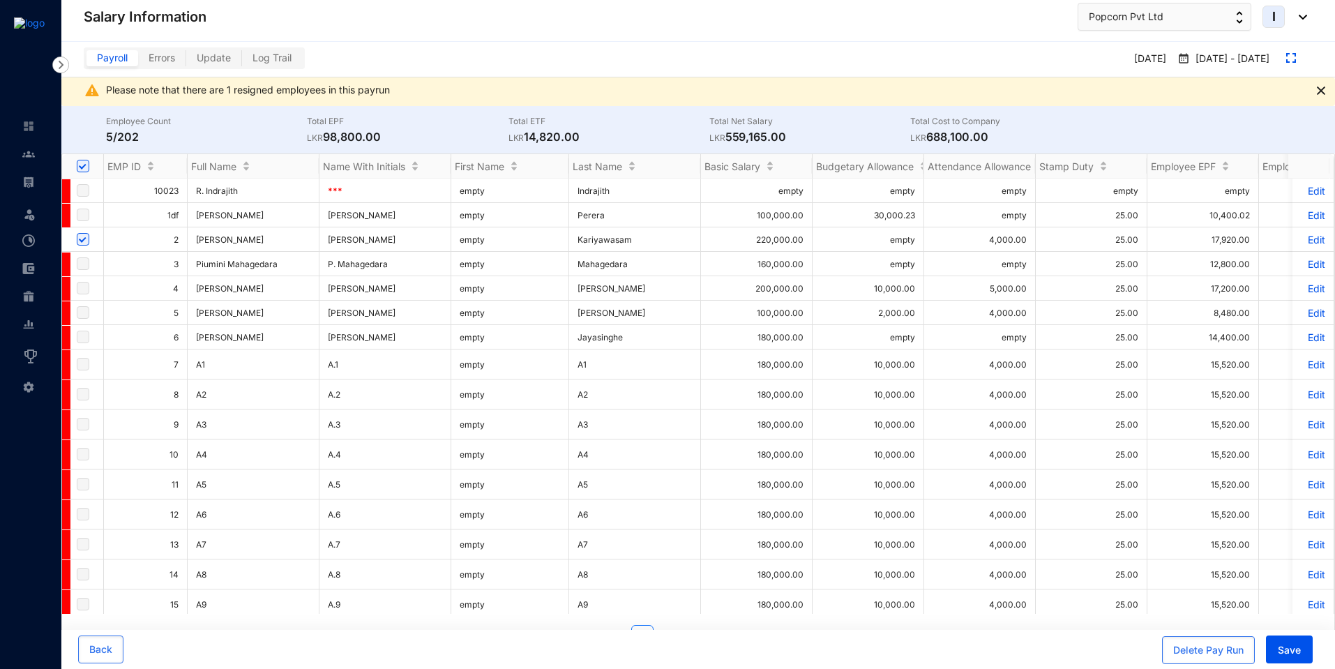
click at [1311, 241] on p "Edit" at bounding box center [1313, 240] width 24 height 12
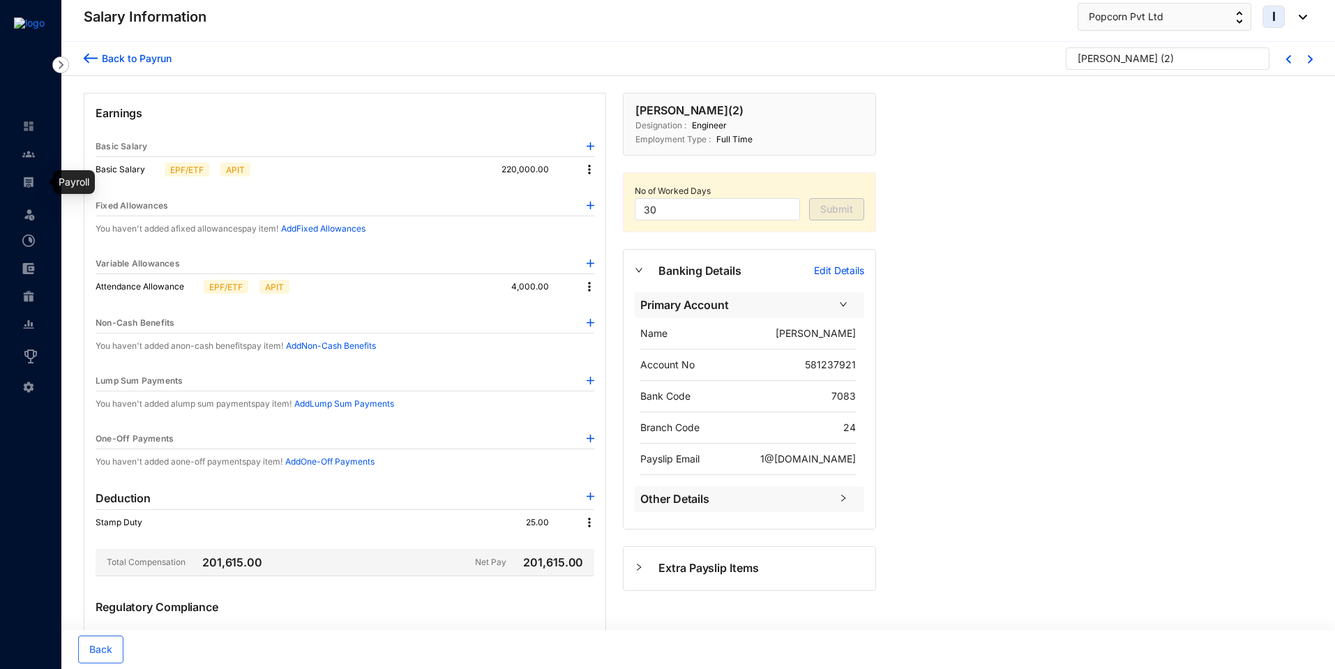
click at [40, 183] on link at bounding box center [39, 182] width 35 height 14
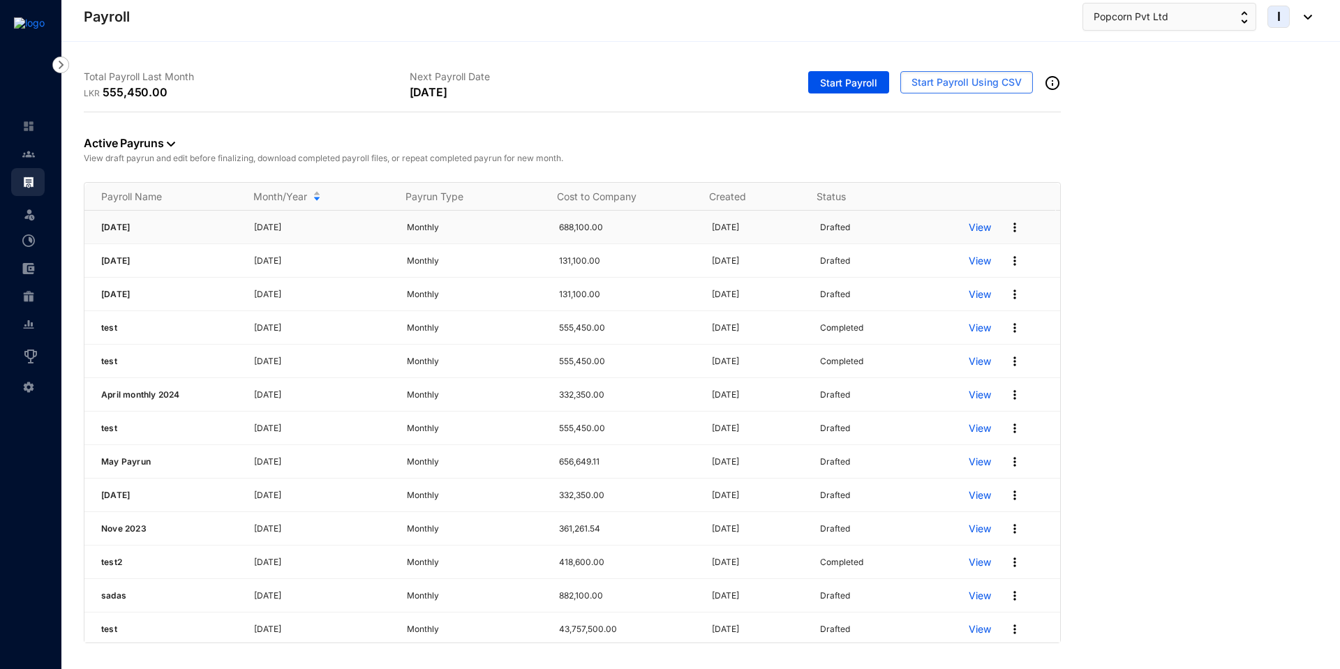
click at [1008, 229] on img at bounding box center [1015, 227] width 14 height 14
click at [970, 250] on p "Delete" at bounding box center [951, 256] width 98 height 24
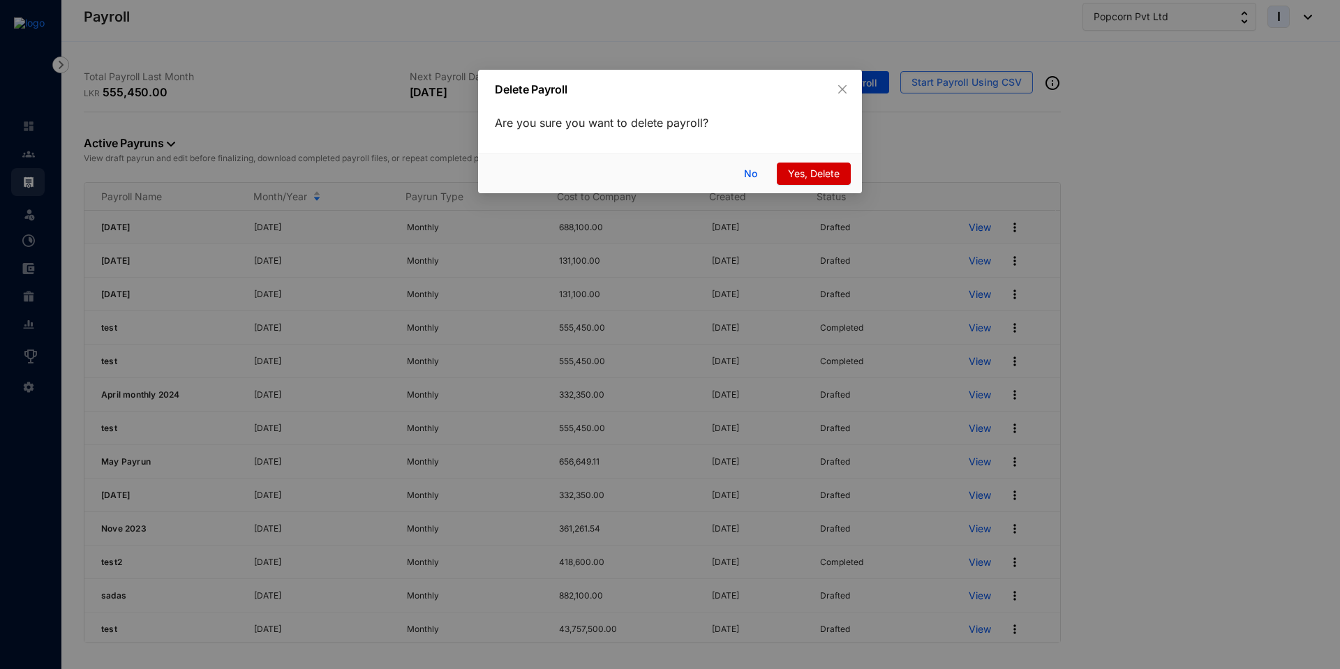
click at [801, 175] on span "Yes, Delete" at bounding box center [814, 173] width 52 height 15
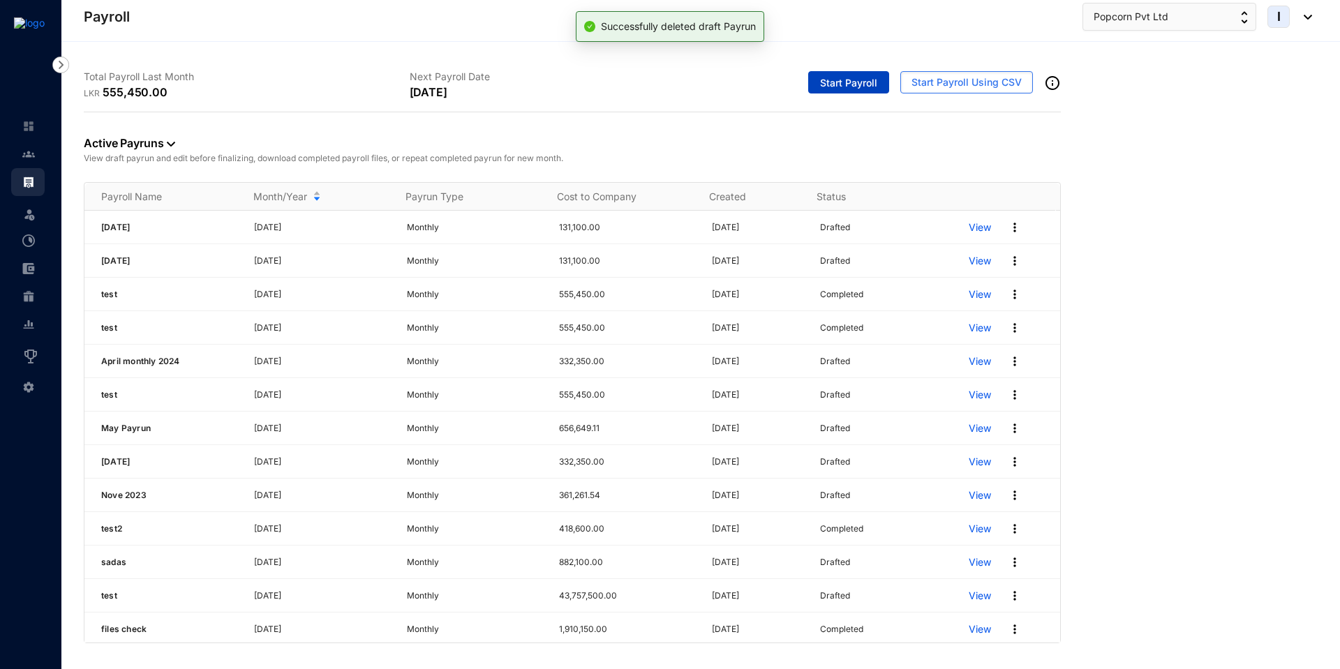
click at [848, 87] on span "Start Payroll" at bounding box center [848, 83] width 57 height 14
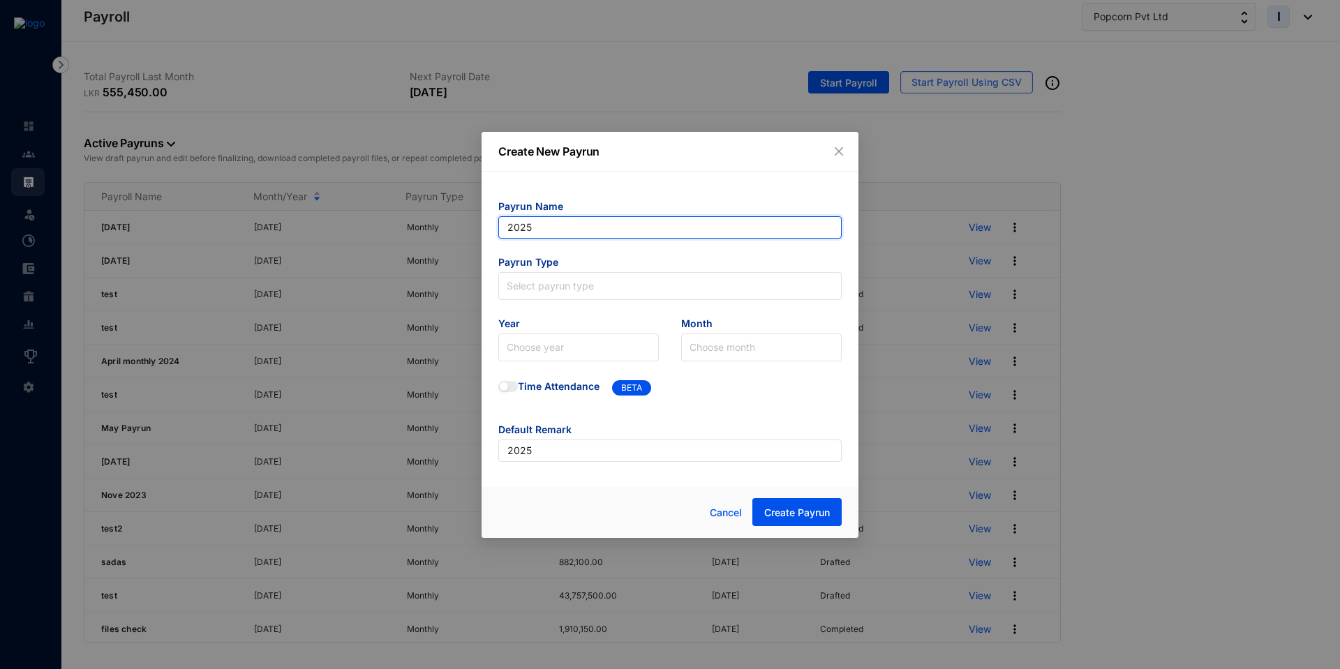
click at [551, 225] on input "2025" at bounding box center [669, 227] width 343 height 22
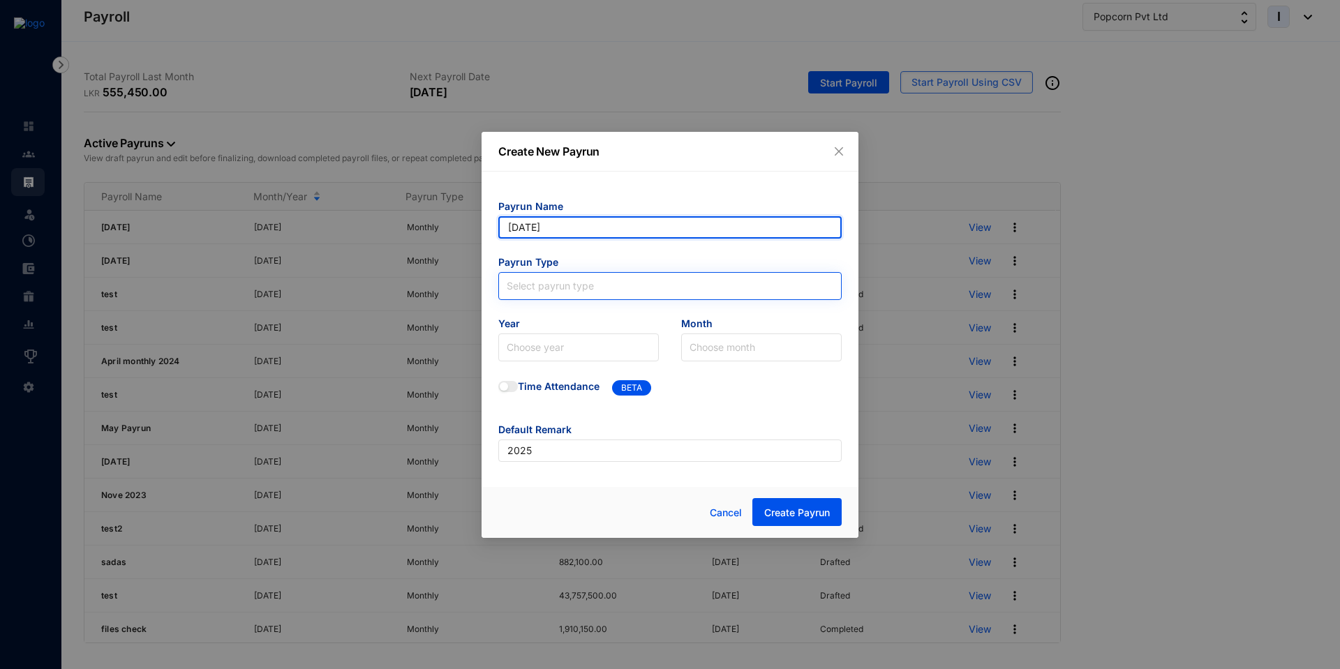
type input "[DATE]"
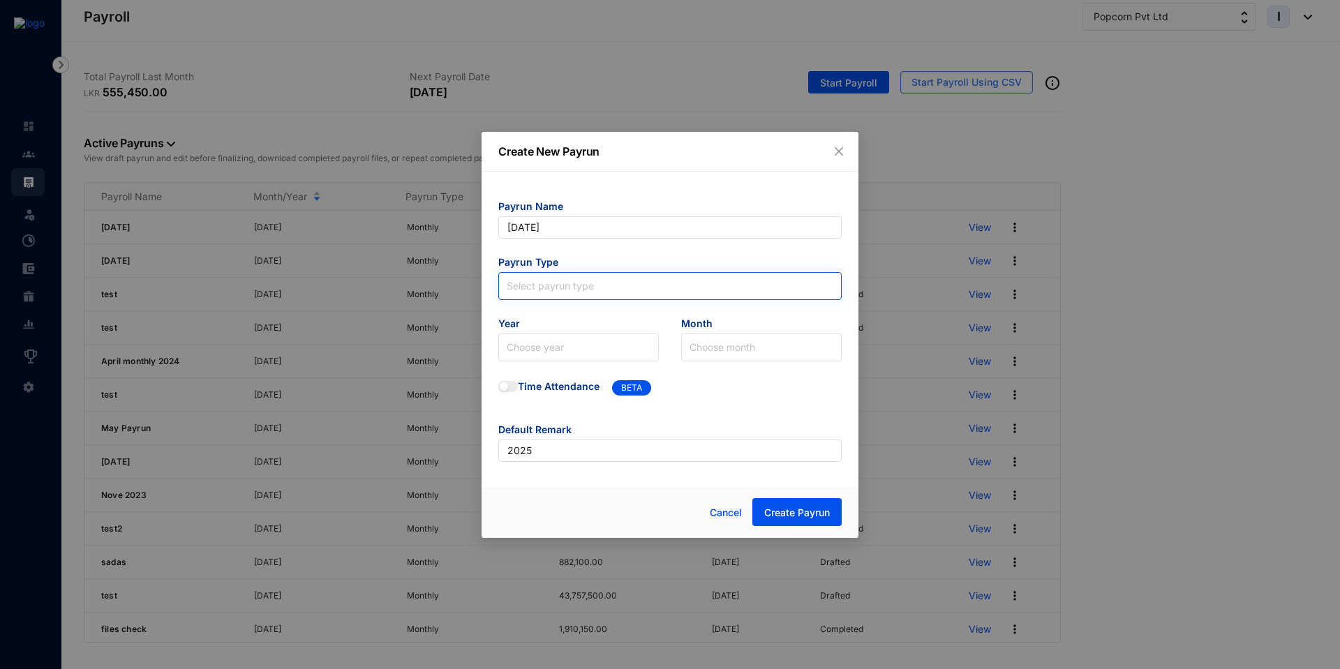
type input "[DATE]"
click at [527, 286] on input "search" at bounding box center [670, 283] width 327 height 21
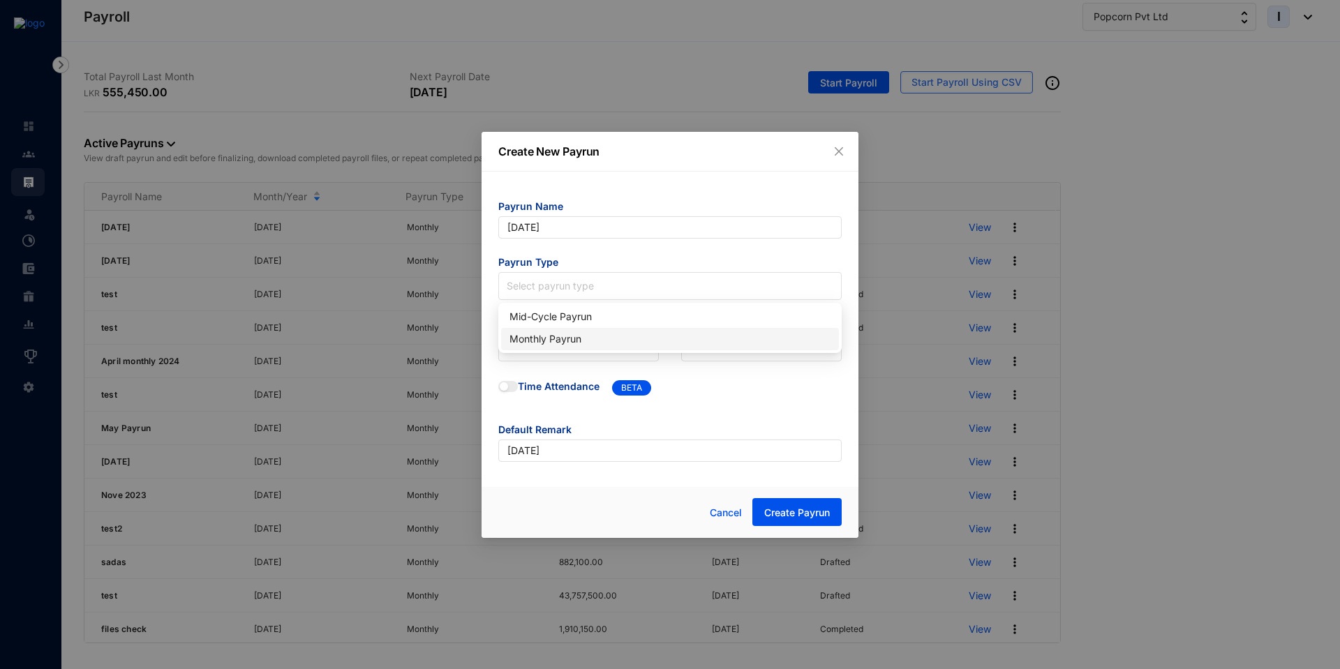
click at [552, 338] on div "Monthly Payrun" at bounding box center [669, 338] width 321 height 15
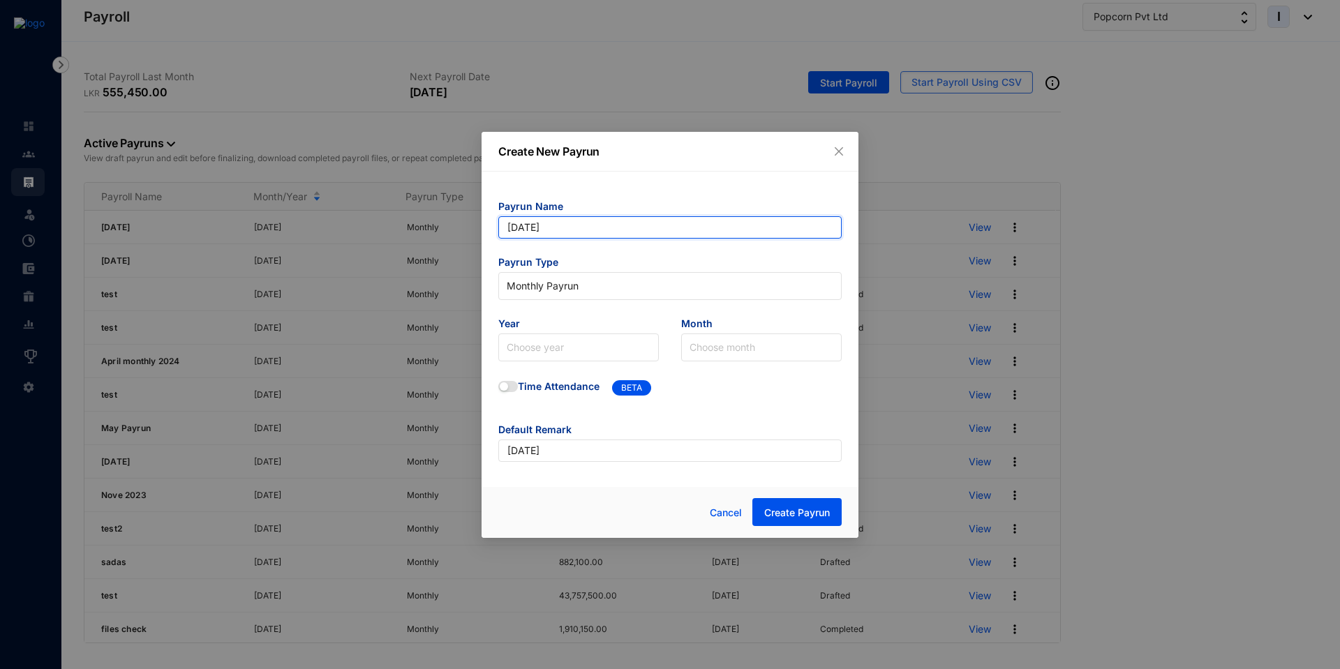
click at [541, 230] on input "[DATE]" at bounding box center [669, 227] width 343 height 22
type input "[DATE]"
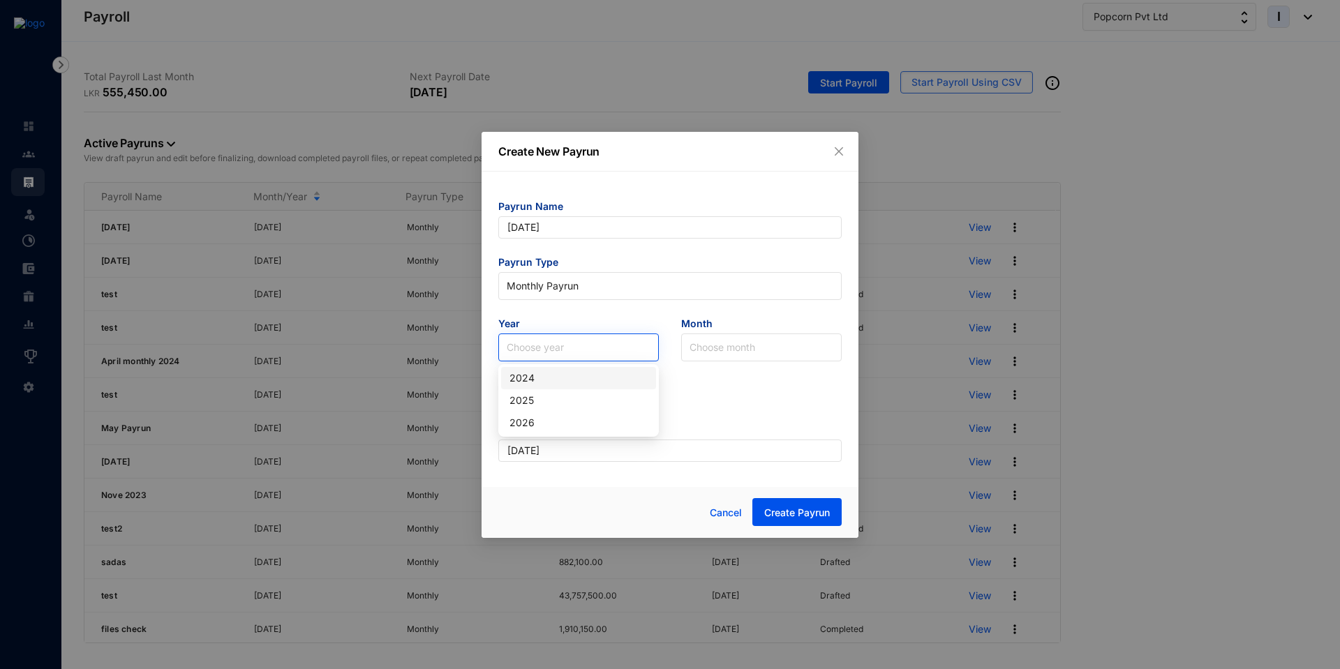
click at [541, 345] on input "search" at bounding box center [579, 347] width 144 height 27
click at [546, 400] on div "2025" at bounding box center [578, 400] width 138 height 15
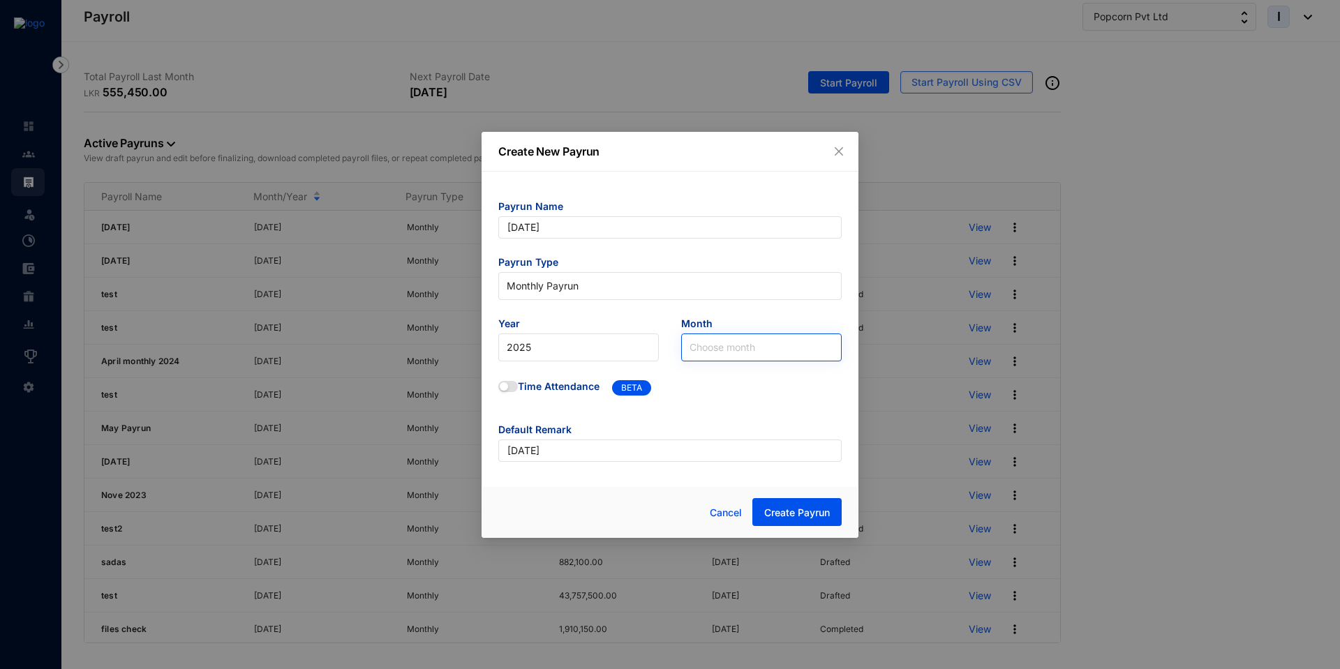
click at [712, 356] on input "search" at bounding box center [761, 347] width 144 height 27
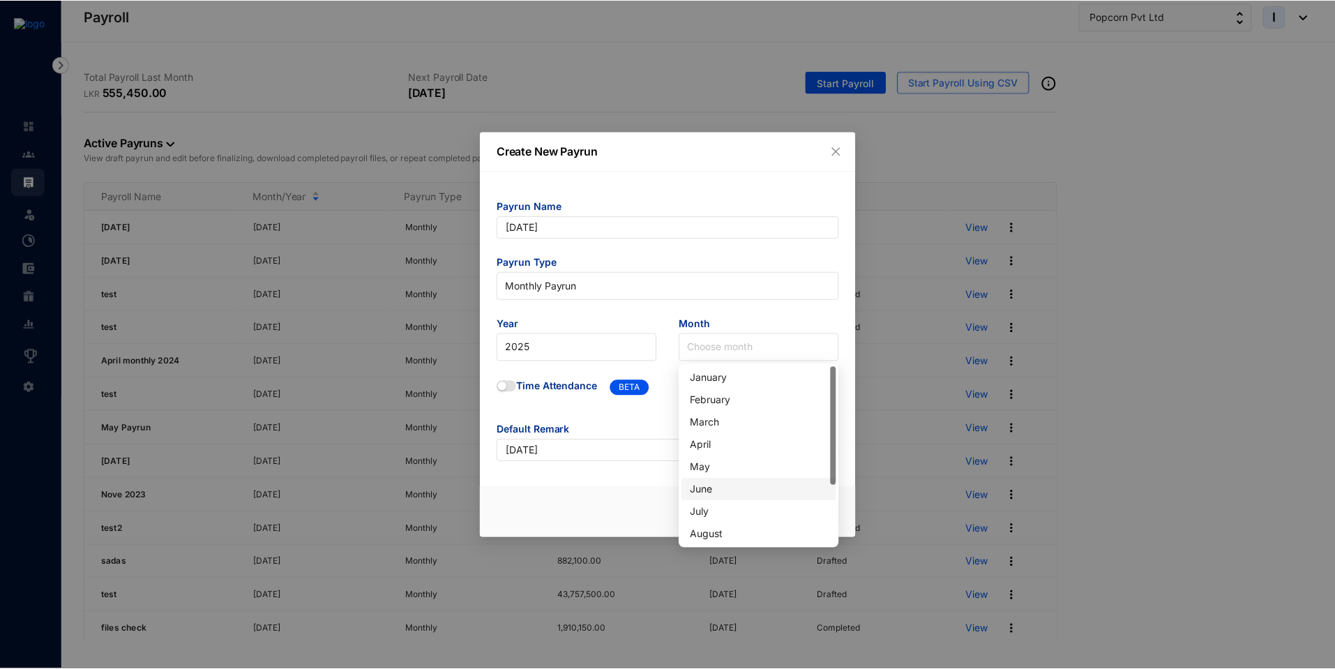
scroll to position [89, 0]
click at [733, 465] on div "September" at bounding box center [761, 467] width 138 height 15
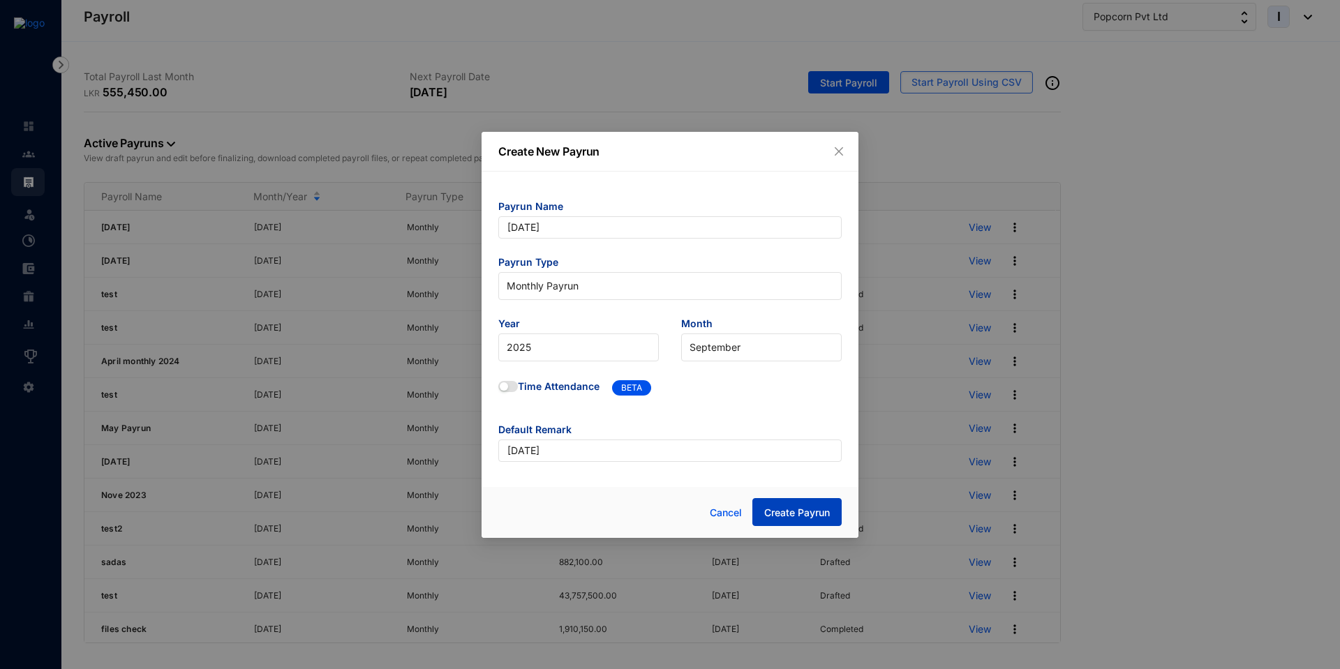
click at [789, 516] on span "Create Payrun" at bounding box center [797, 513] width 66 height 14
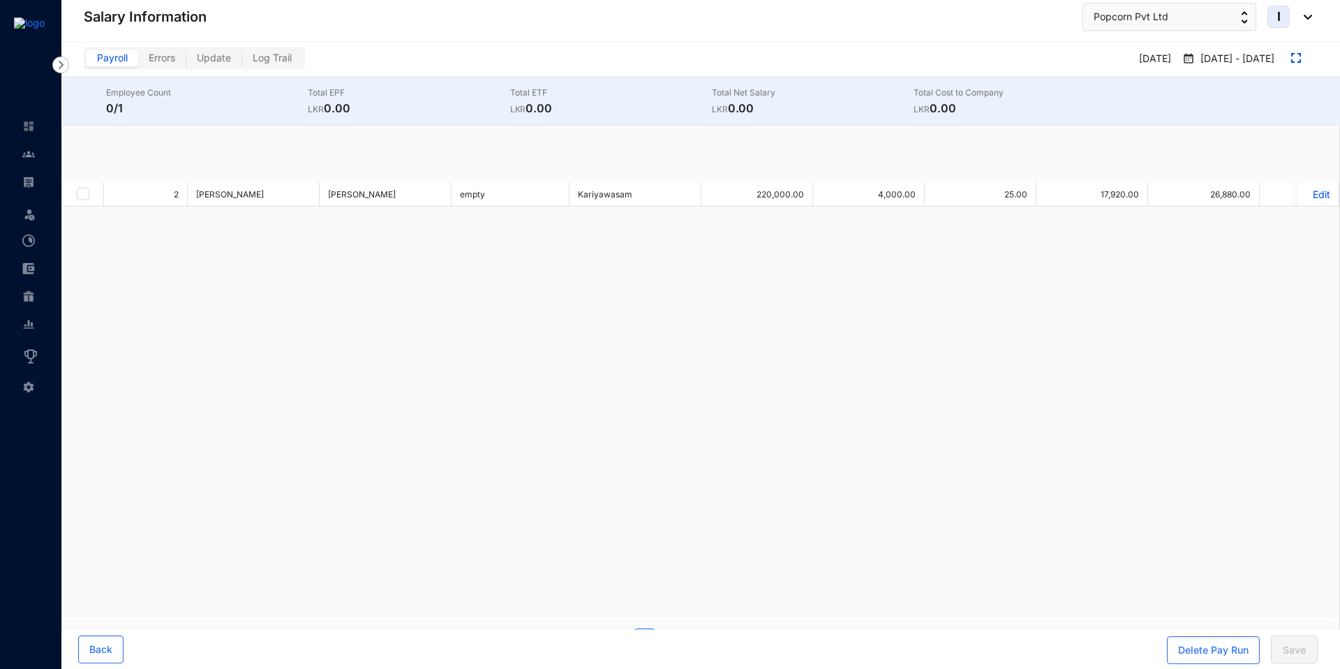
checkbox input "true"
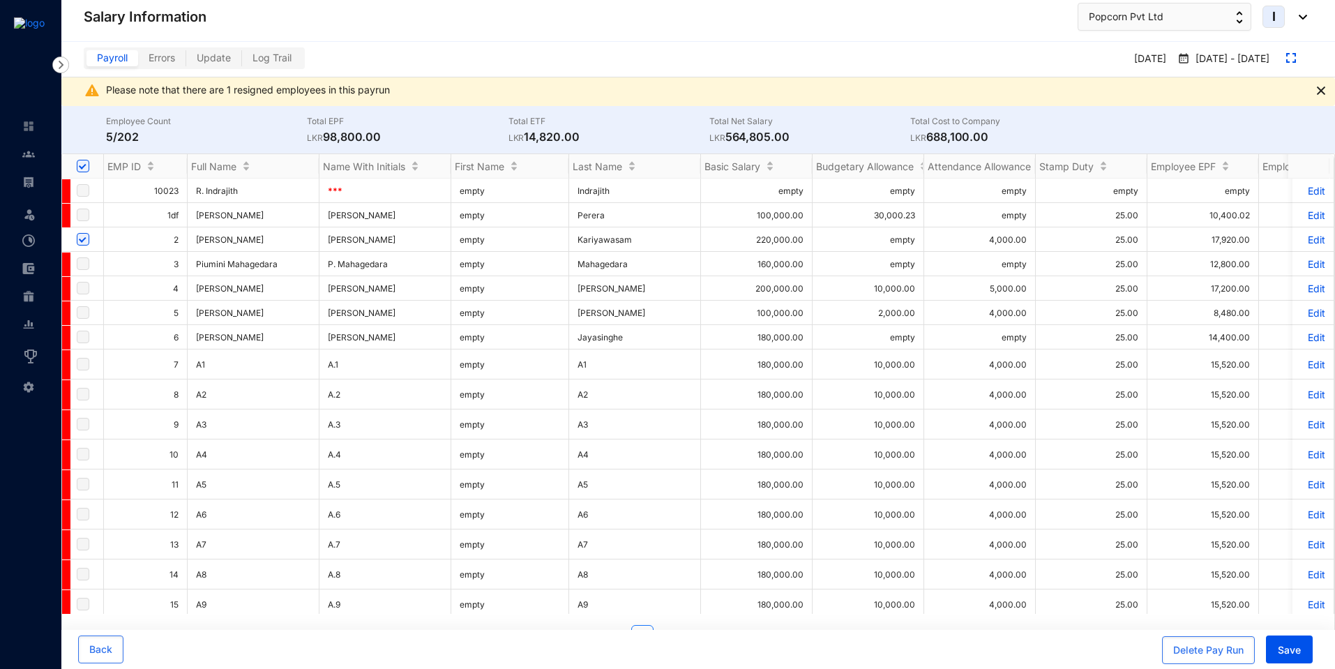
click at [1310, 239] on p "Edit" at bounding box center [1313, 240] width 24 height 12
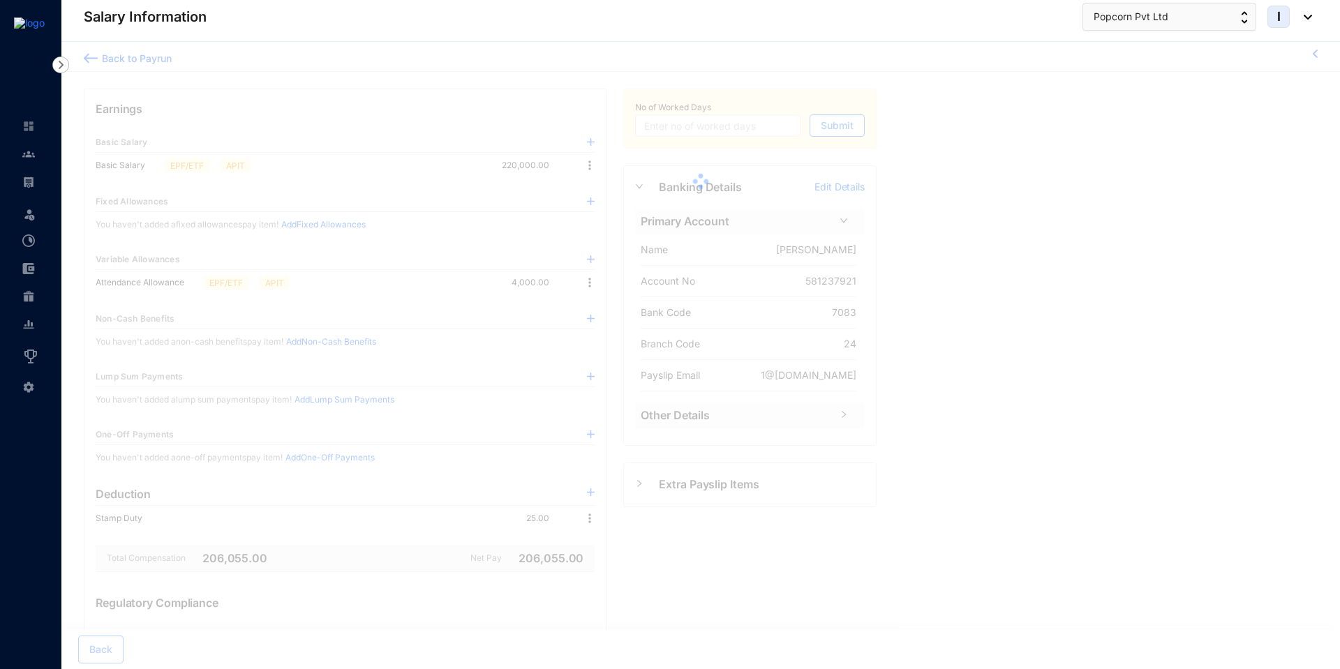
type input "30"
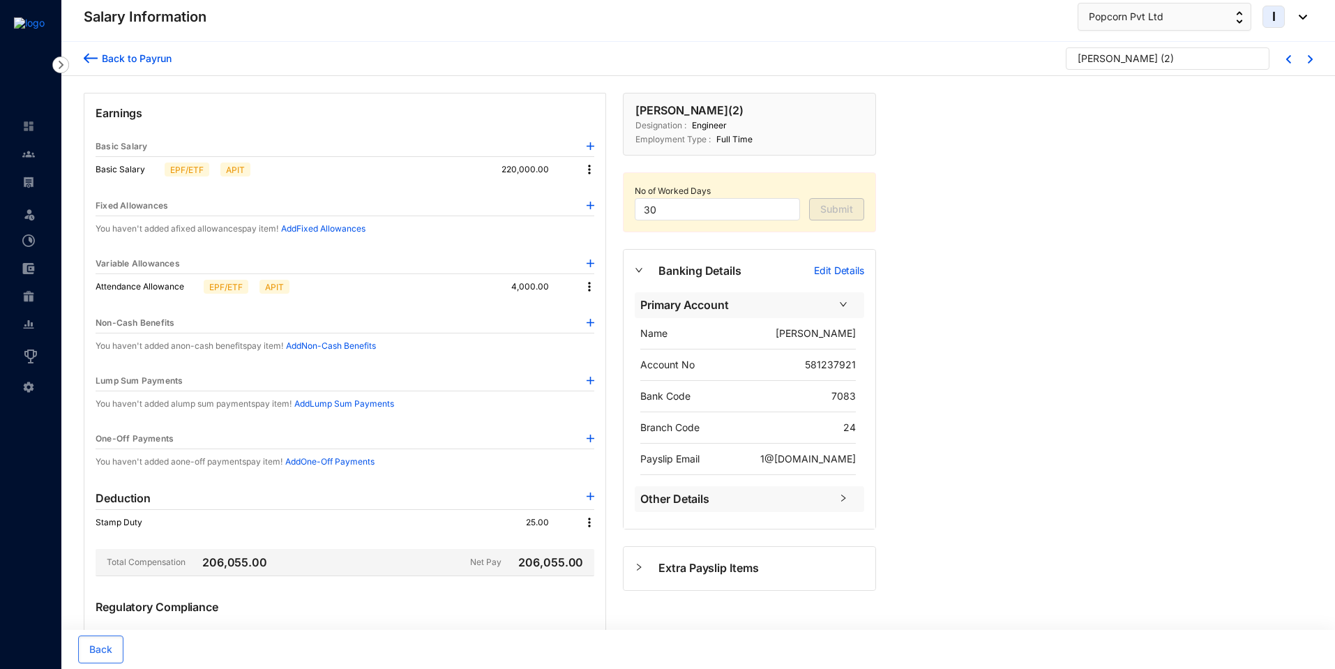
scroll to position [163, 0]
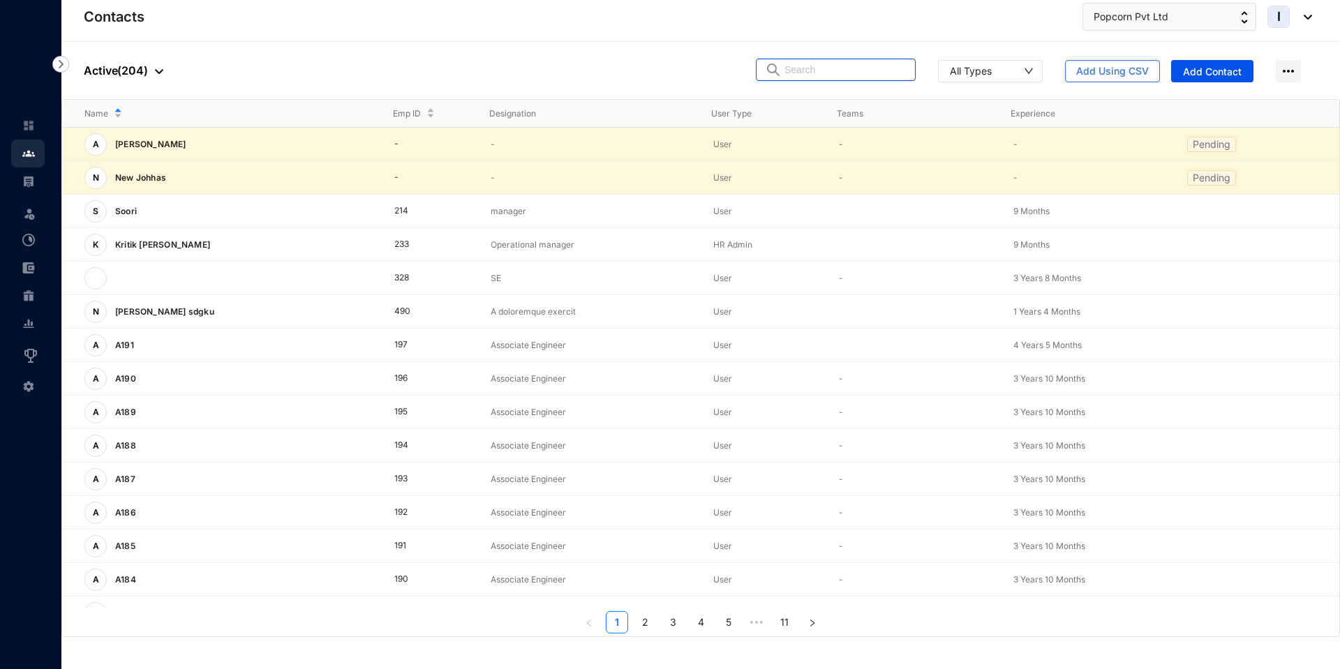
click at [779, 67] on span at bounding box center [836, 70] width 160 height 22
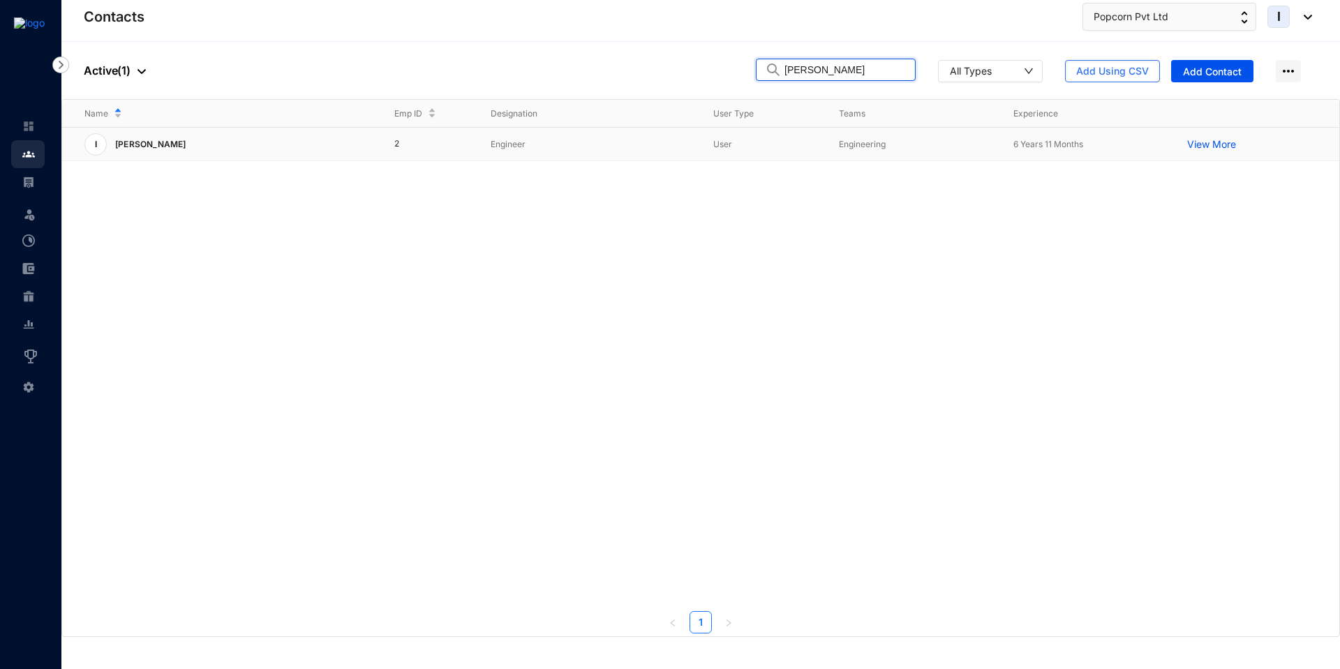
type input "iresh"
click at [618, 142] on p "Engineer" at bounding box center [591, 144] width 200 height 14
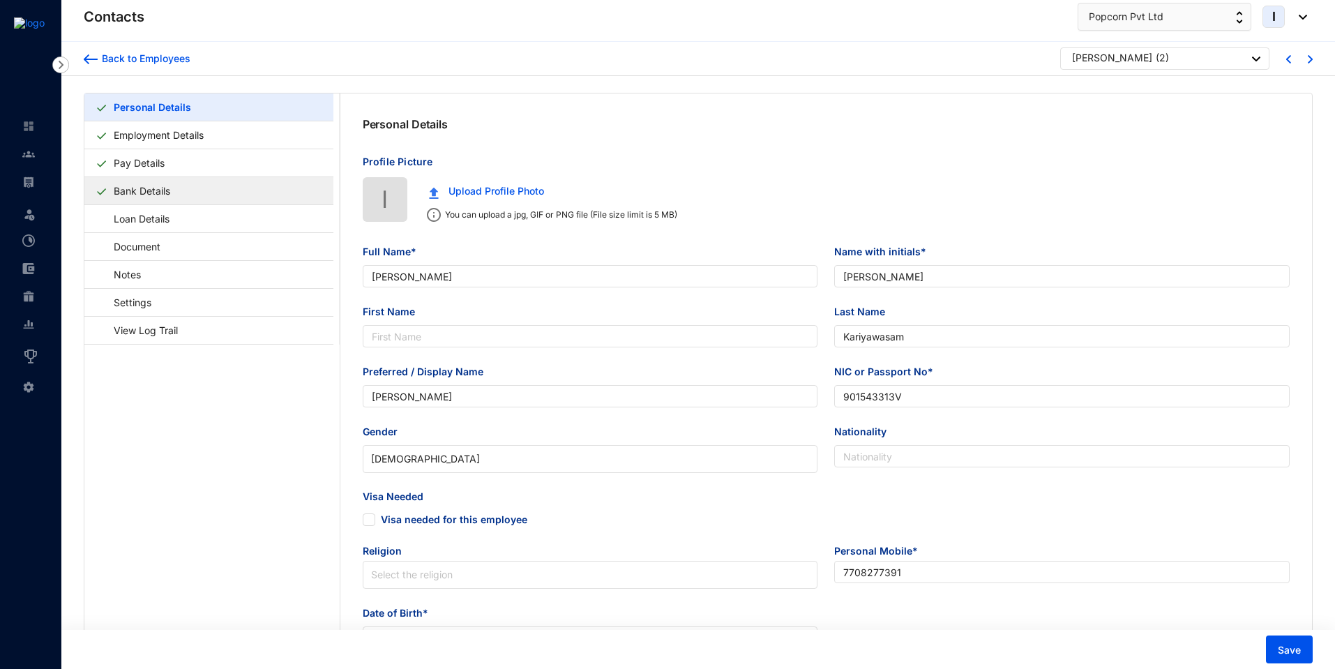
type input "[PERSON_NAME]"
type input "Kariyawasam"
type input "[PERSON_NAME]"
type input "901543313V"
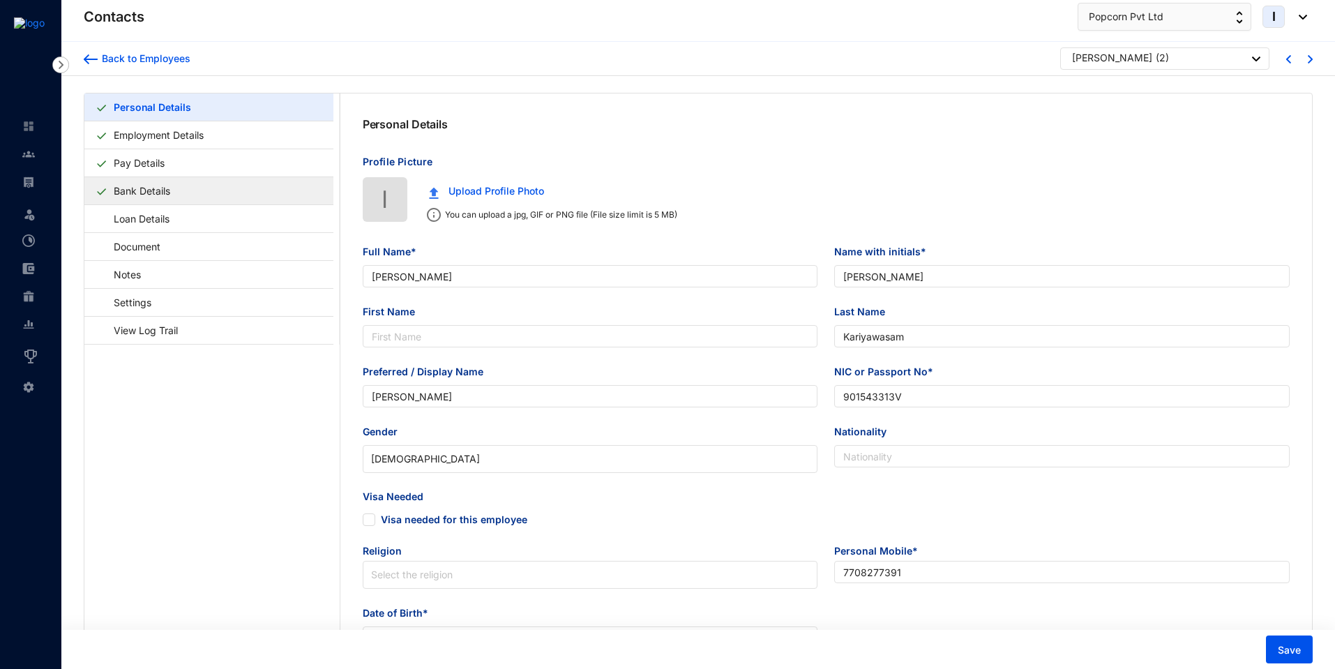
type input "7708277391"
type input "546, Gamunu Mv, [GEOGRAPHIC_DATA]"
type input "[DATE]"
click at [170, 169] on link "Pay Details" at bounding box center [139, 163] width 62 height 29
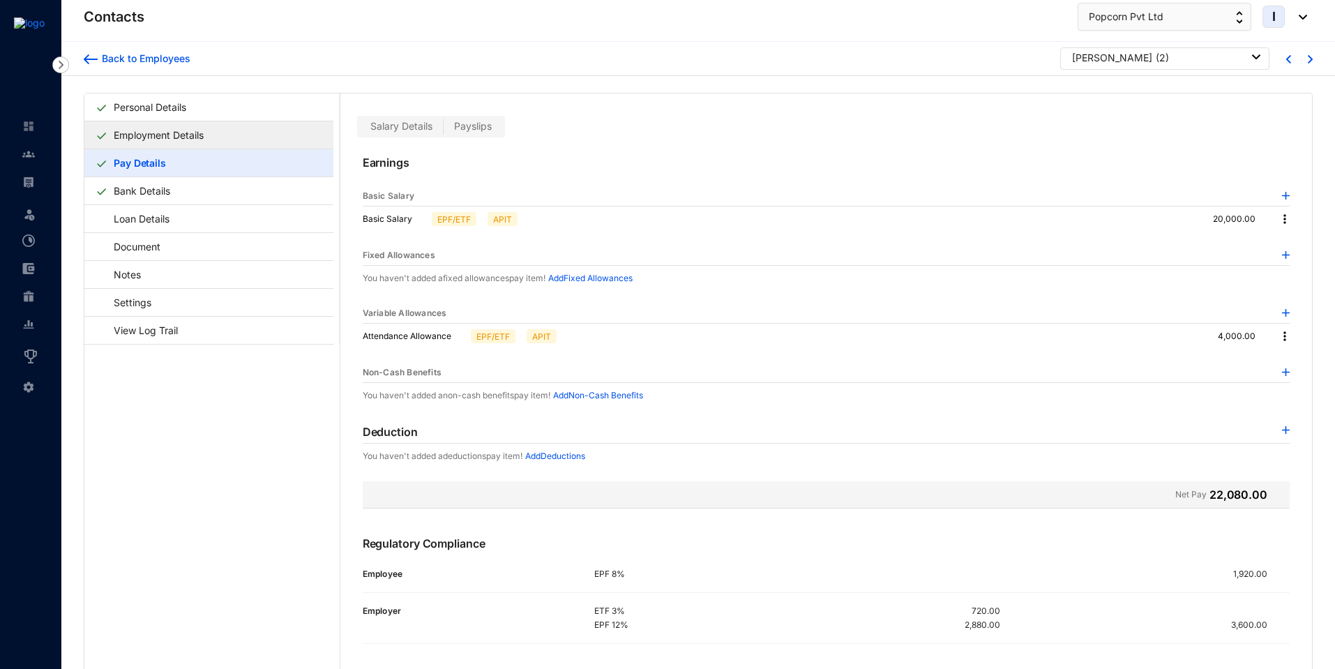
click at [184, 140] on link "Employment Details" at bounding box center [158, 135] width 101 height 29
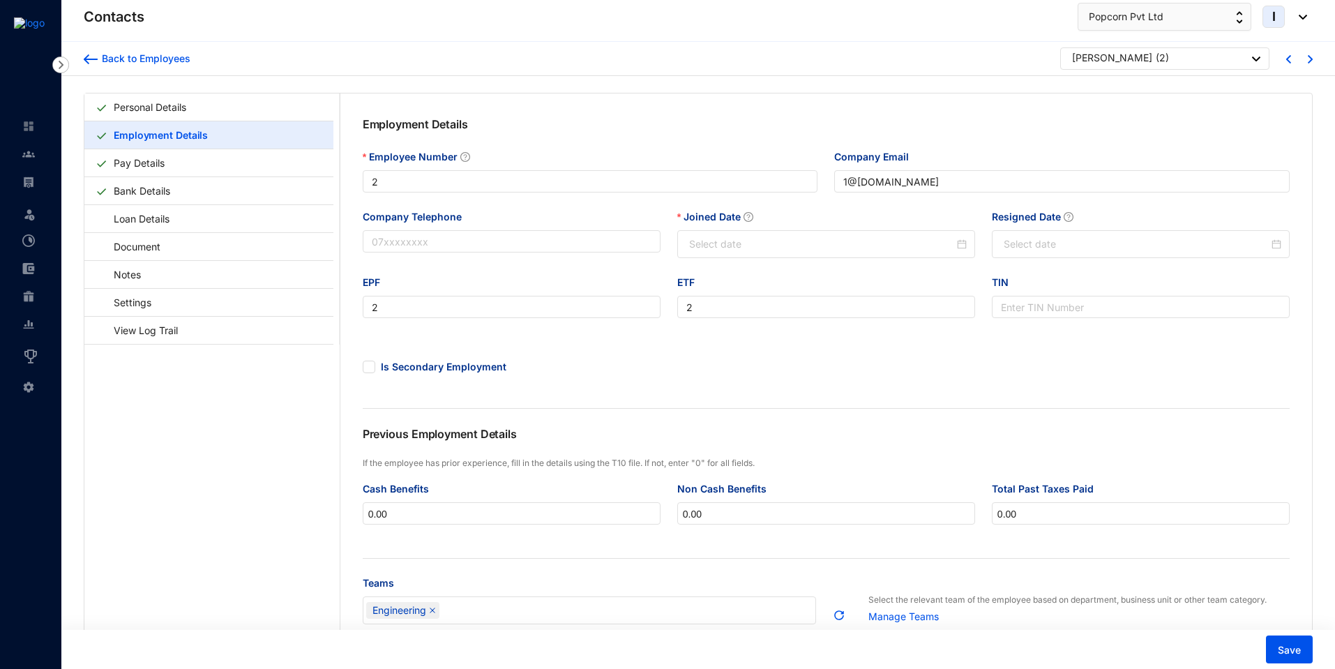
type input "[DATE]"
click at [1047, 245] on input "Resigned Date" at bounding box center [1136, 244] width 265 height 15
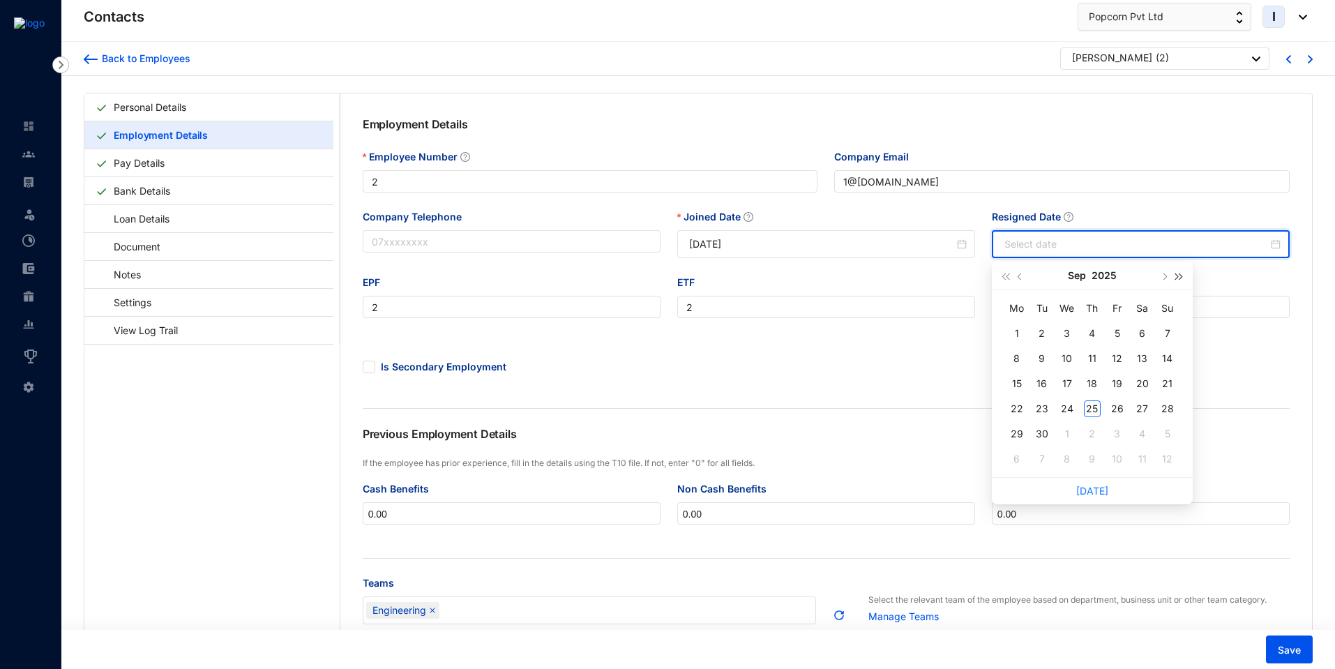
click at [1178, 279] on button "button" at bounding box center [1178, 276] width 15 height 28
type input "[DATE]"
click at [1091, 383] on div "17" at bounding box center [1092, 383] width 17 height 17
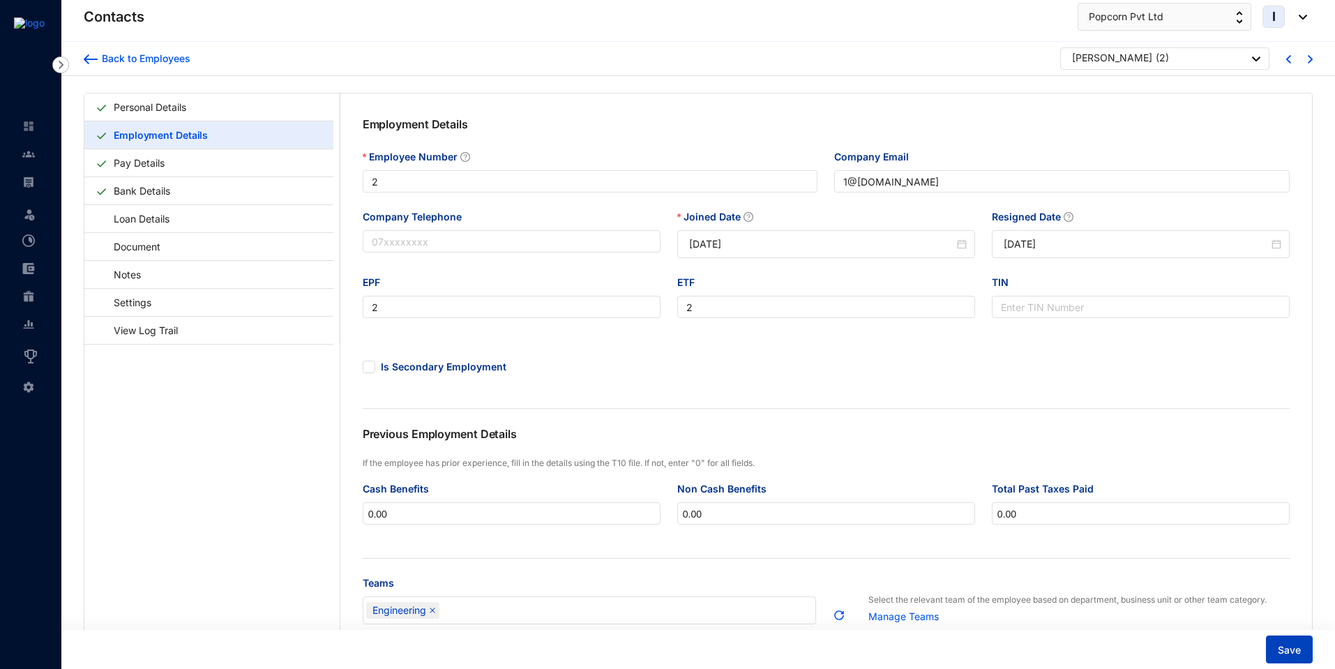
click at [1288, 657] on button "Save" at bounding box center [1289, 650] width 47 height 28
drag, startPoint x: 1071, startPoint y: 248, endPoint x: 992, endPoint y: 241, distance: 79.2
click at [992, 241] on div "[DATE]" at bounding box center [1141, 244] width 298 height 28
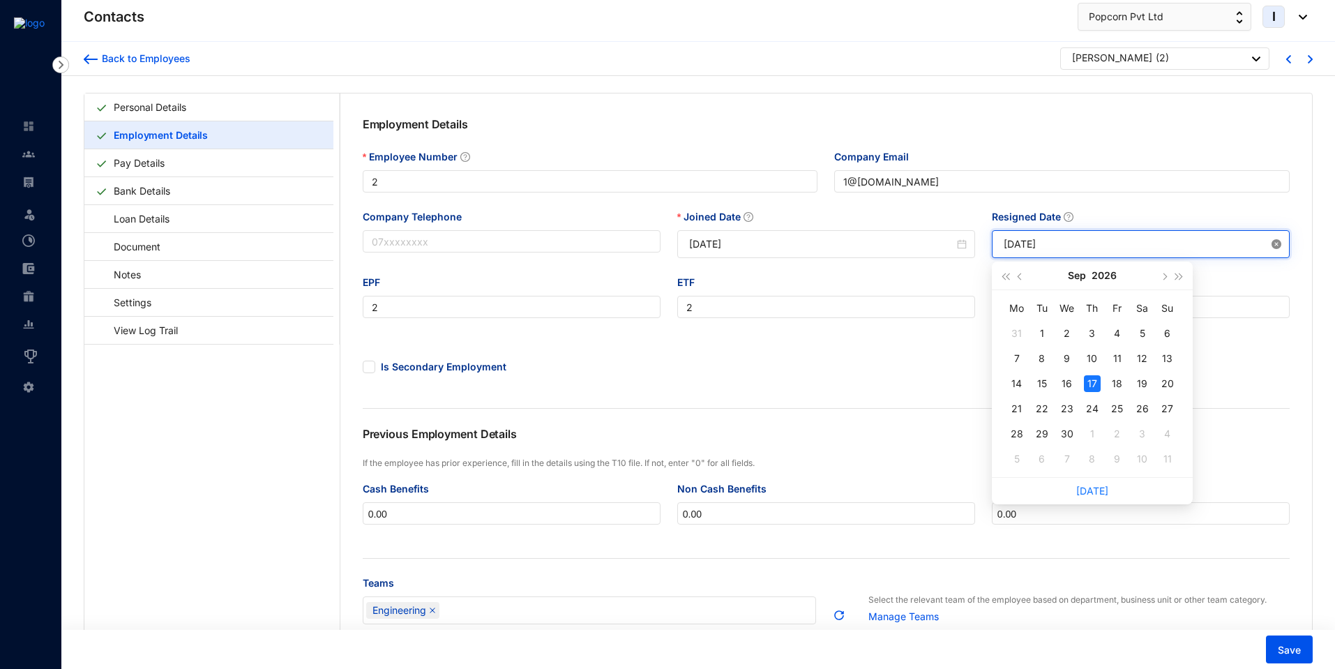
click at [1275, 248] on icon "close-circle" at bounding box center [1277, 244] width 10 height 10
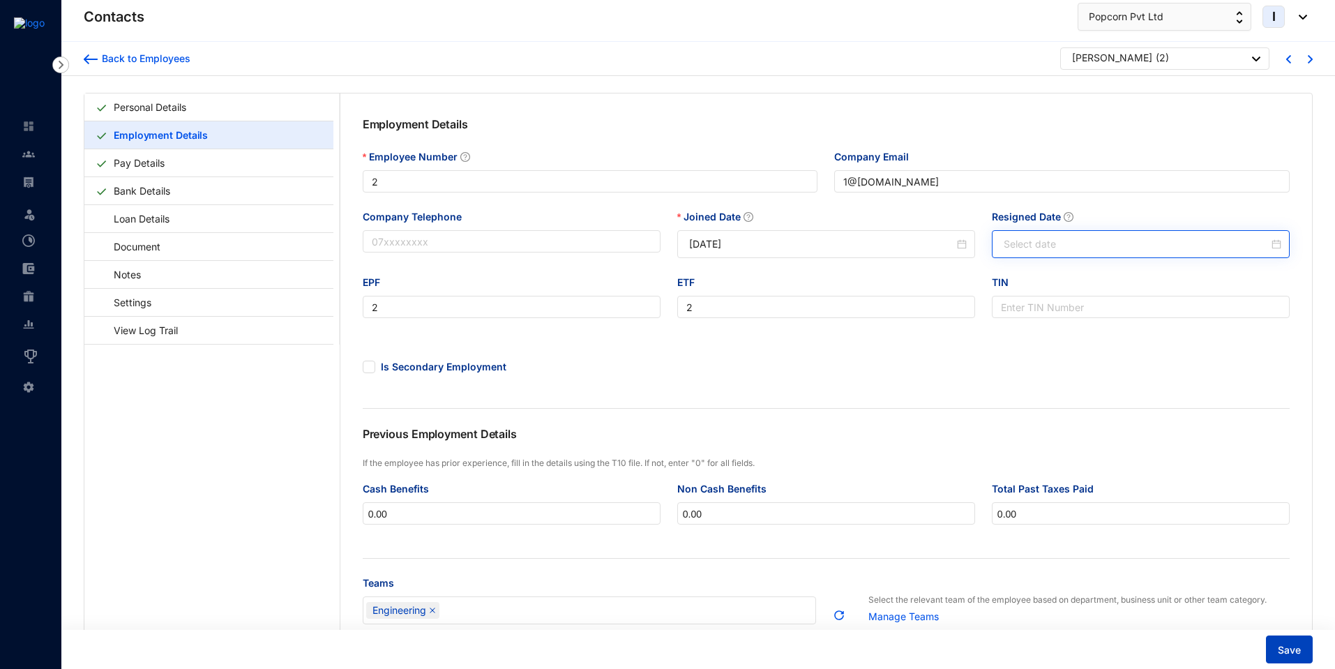
click at [1288, 647] on span "Save" at bounding box center [1289, 650] width 23 height 14
click at [170, 165] on link "Pay Details" at bounding box center [139, 163] width 62 height 29
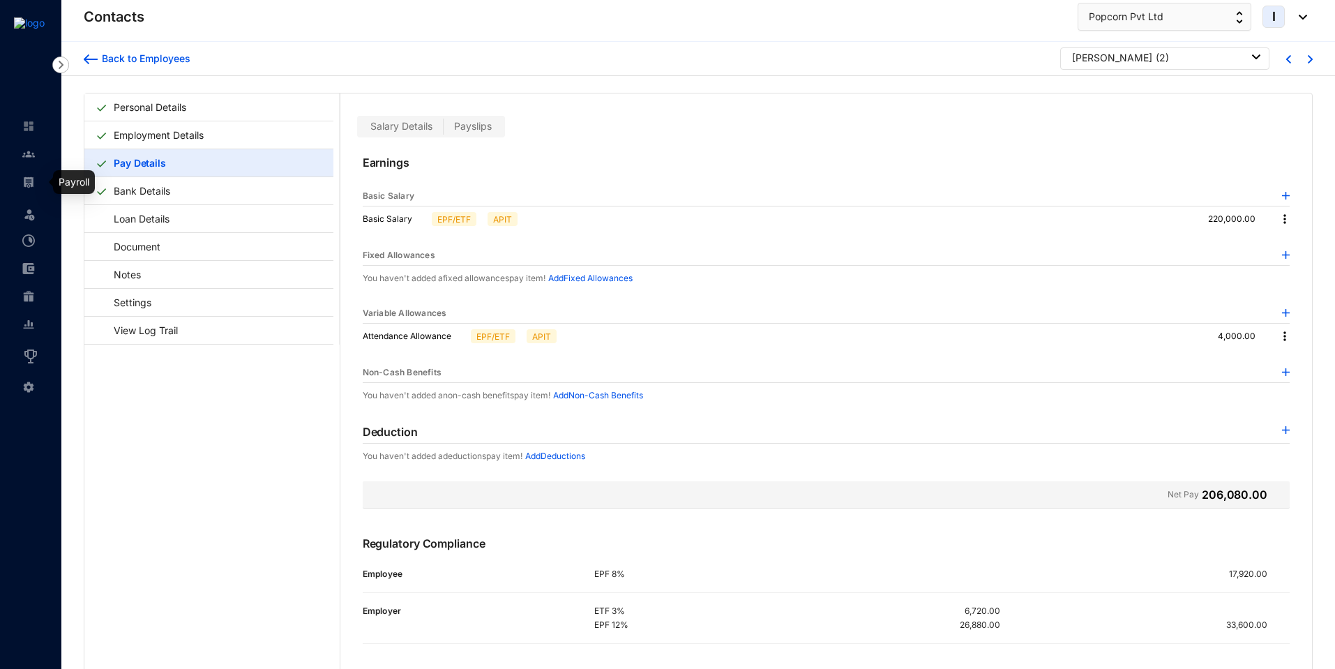
click at [30, 180] on img at bounding box center [28, 182] width 13 height 13
